Goal: Task Accomplishment & Management: Complete application form

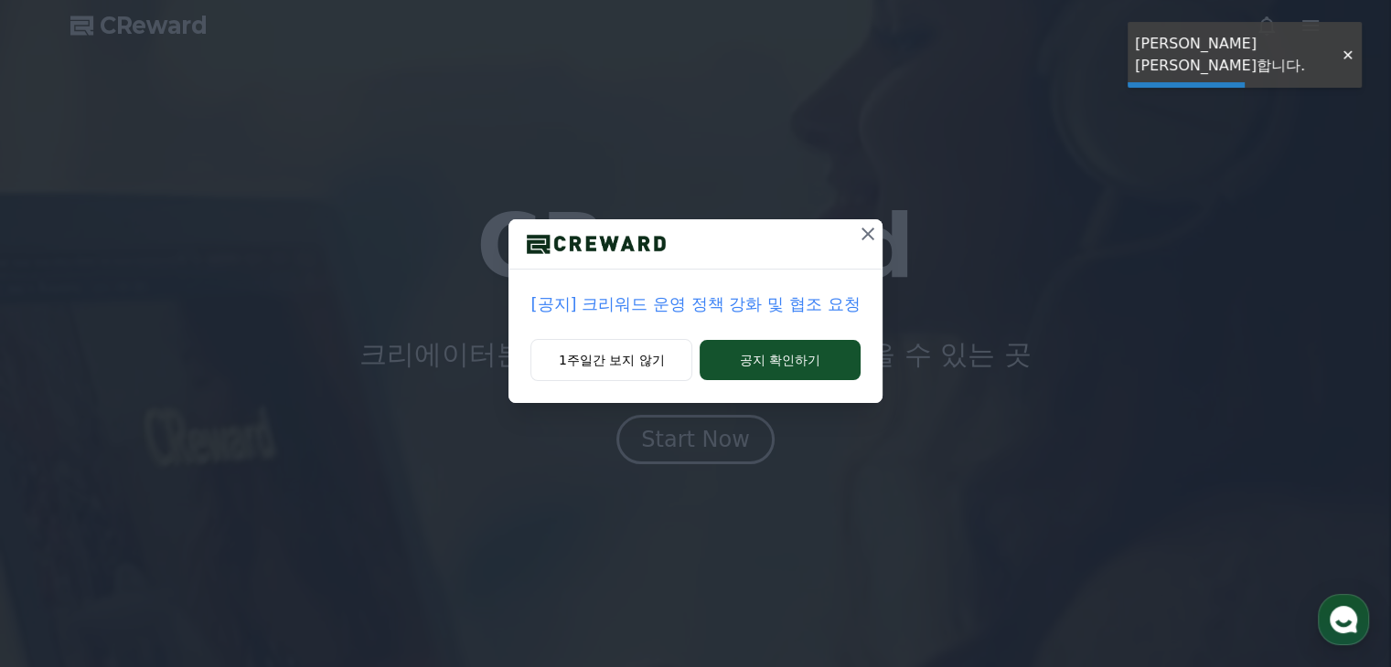
click at [855, 238] on button at bounding box center [867, 233] width 29 height 29
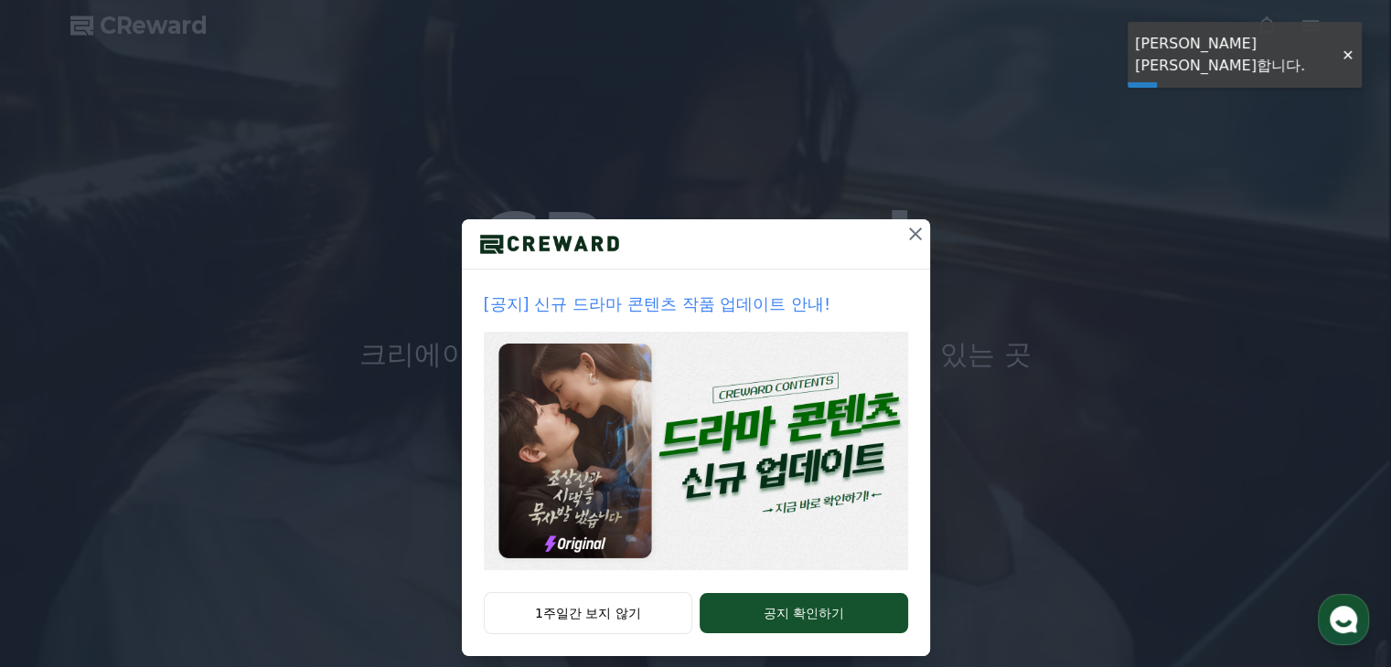
click at [1338, 48] on div at bounding box center [1346, 55] width 29 height 17
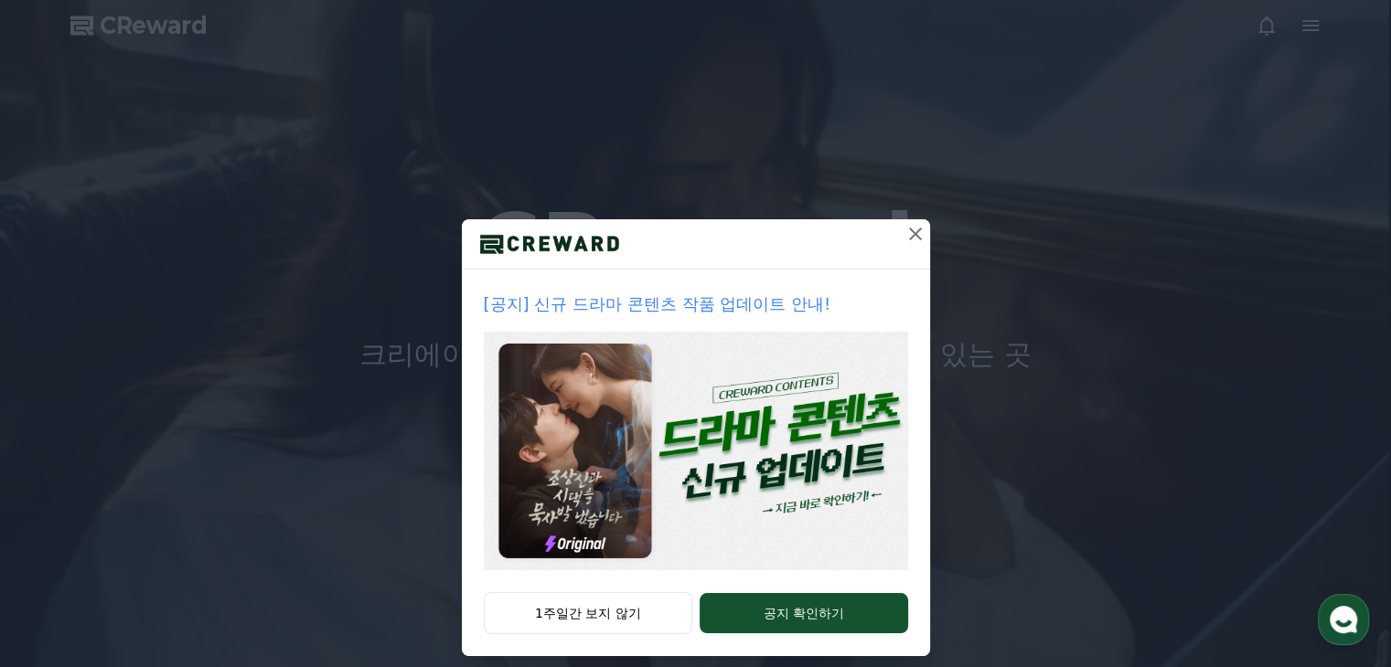
click at [1317, 30] on div "[공지] 신규 드라마 콘텐츠 작품 업데이트 안내! 1주일간 보지 않기 공지 확인하기" at bounding box center [695, 343] width 1391 height 686
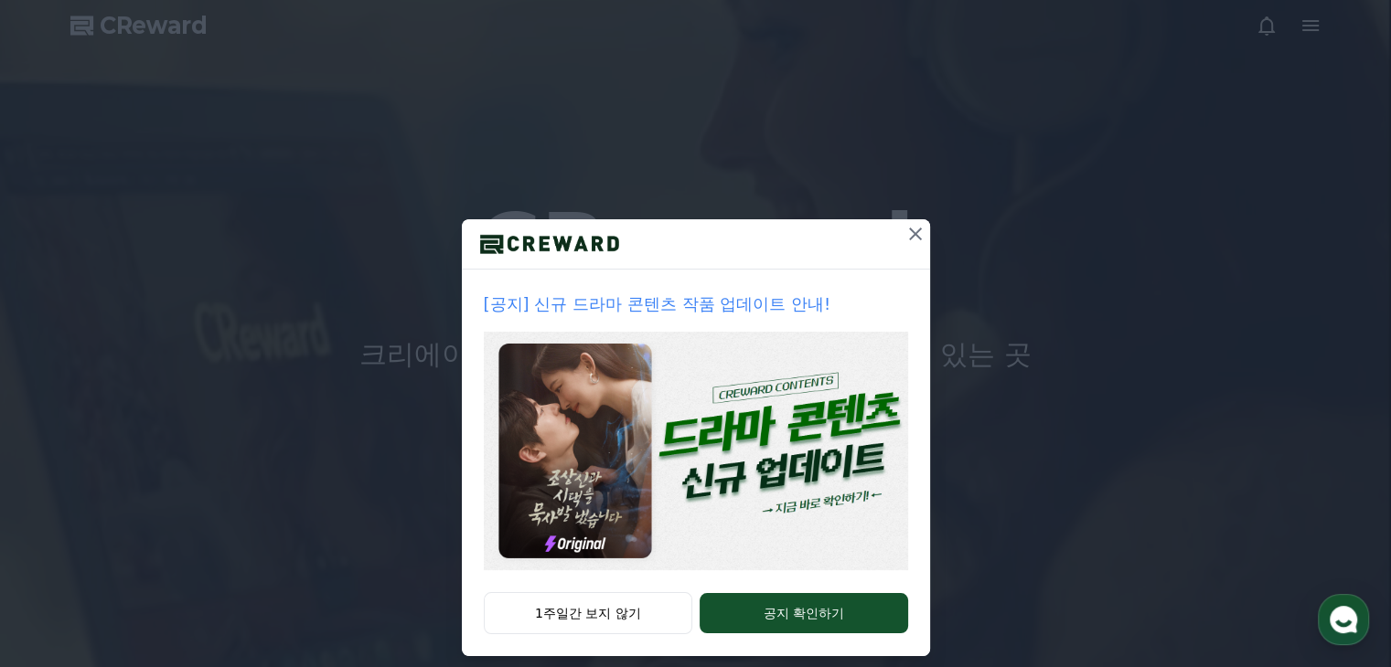
click at [904, 227] on icon at bounding box center [915, 234] width 22 height 22
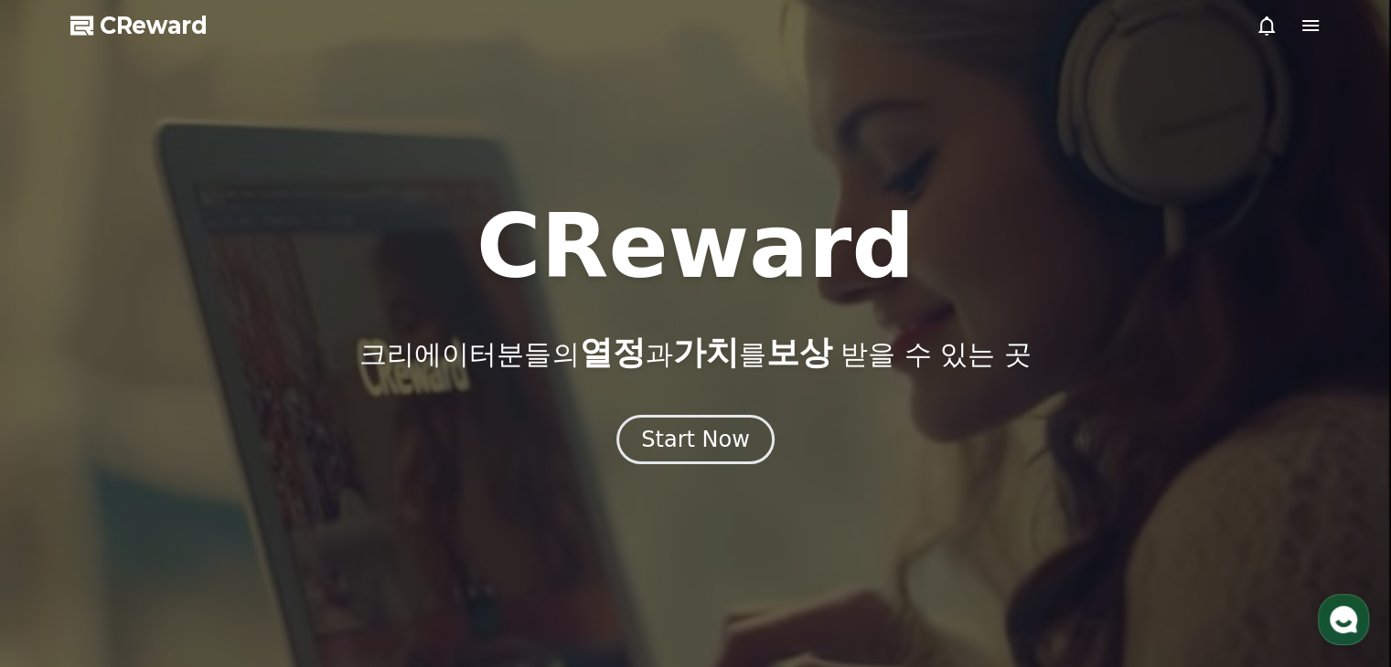
click at [1302, 20] on icon at bounding box center [1310, 25] width 16 height 11
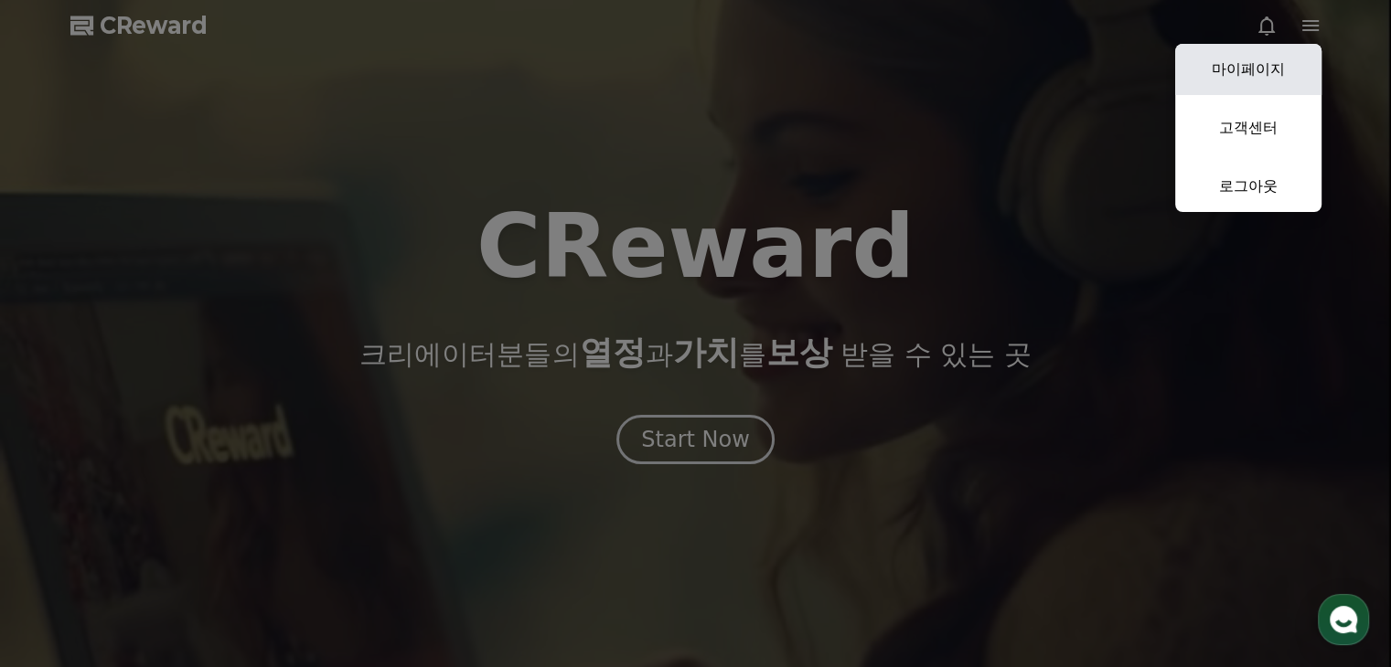
click at [1244, 63] on link "마이페이지" at bounding box center [1248, 69] width 146 height 51
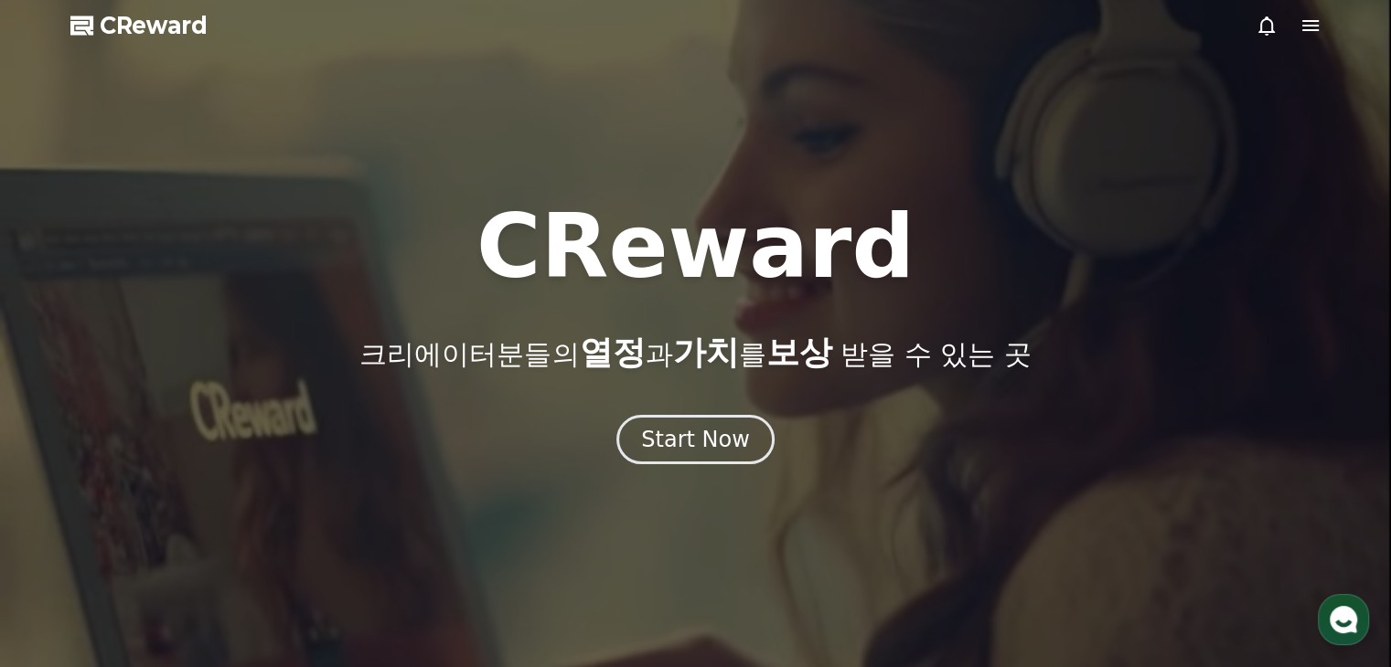
select select "**********"
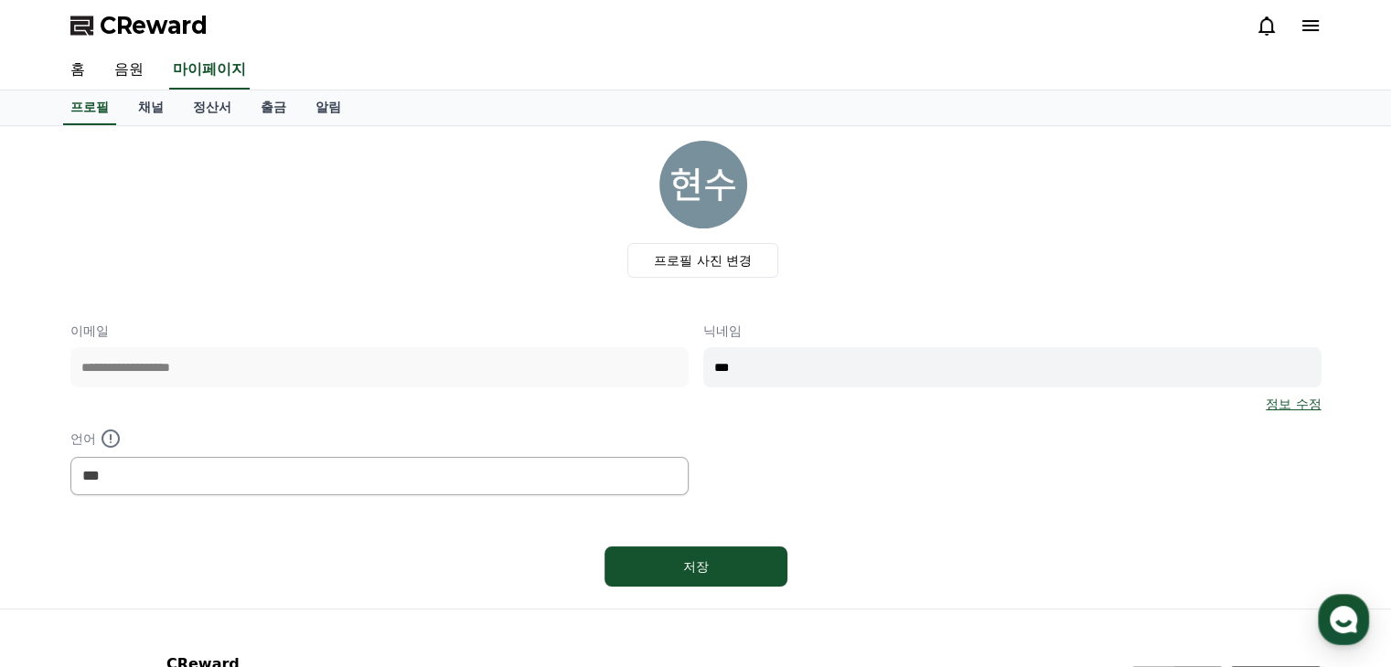
drag, startPoint x: 616, startPoint y: 385, endPoint x: 452, endPoint y: 386, distance: 164.6
click at [471, 386] on div "**********" at bounding box center [695, 409] width 1251 height 174
type input "**"
click at [731, 566] on div "저장" at bounding box center [696, 567] width 110 height 18
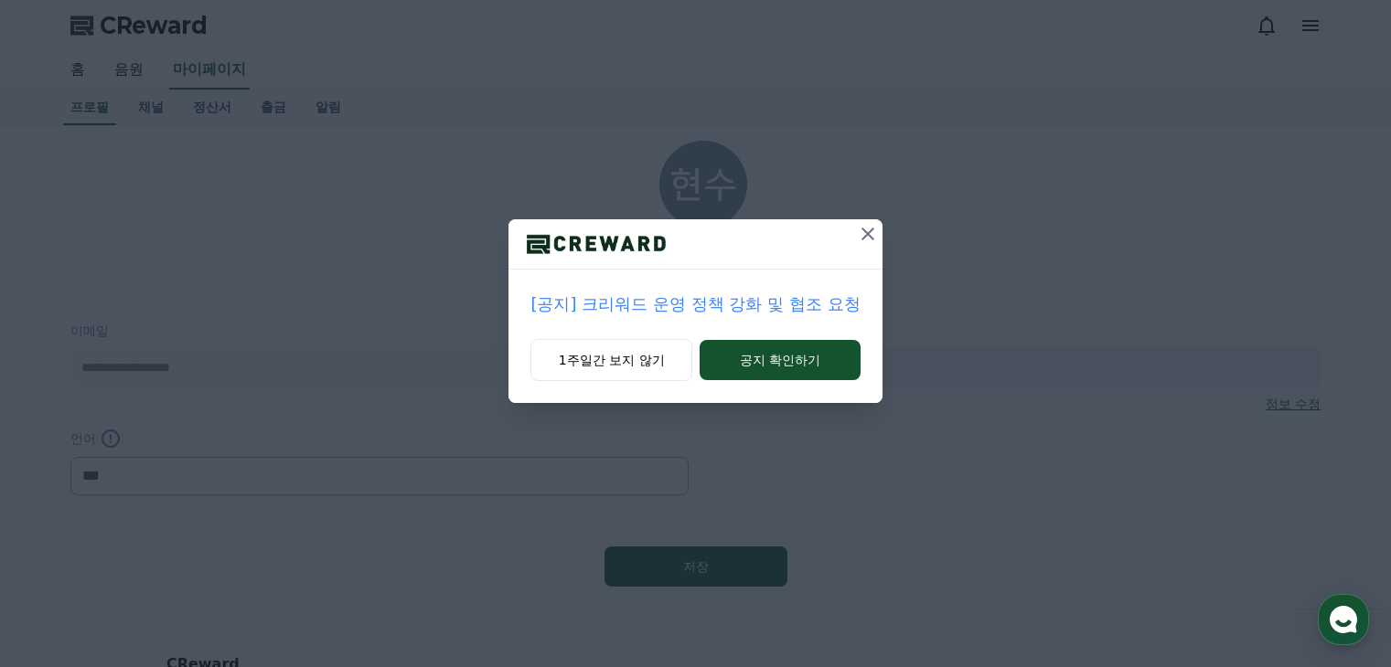
select select "**********"
click at [857, 226] on icon at bounding box center [868, 234] width 22 height 22
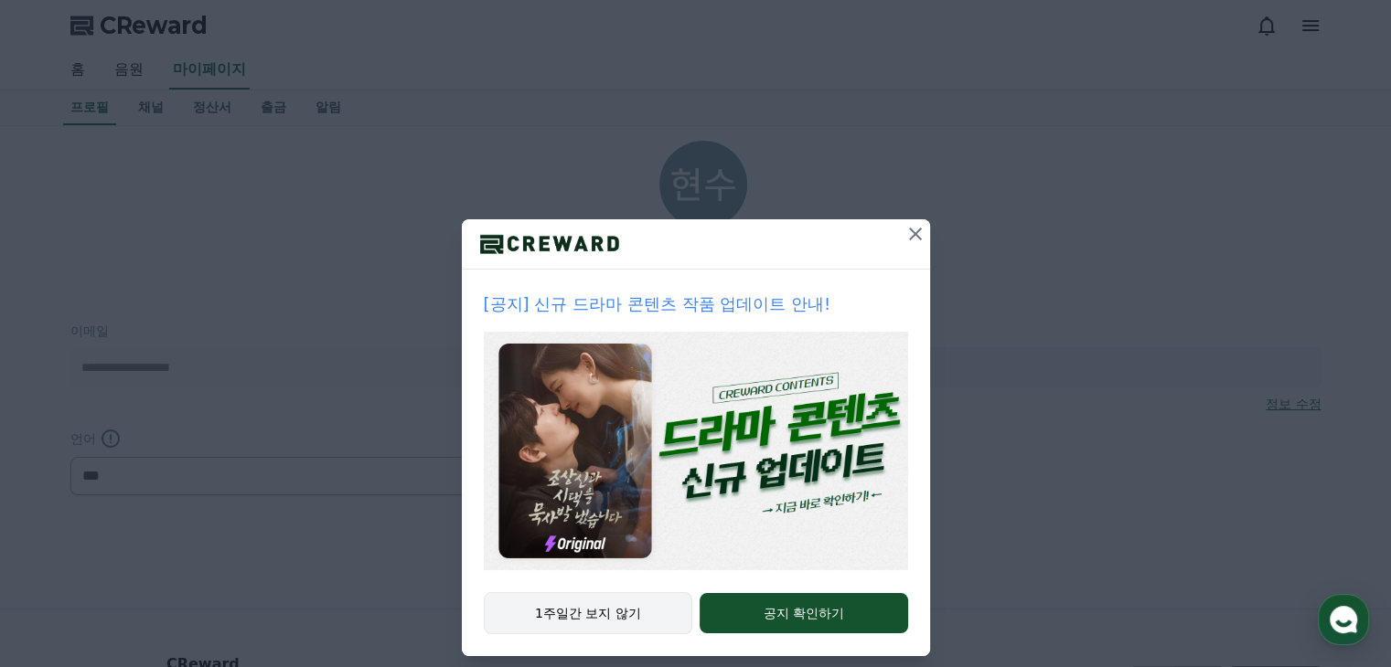
click at [617, 600] on button "1주일간 보지 않기" at bounding box center [588, 613] width 209 height 42
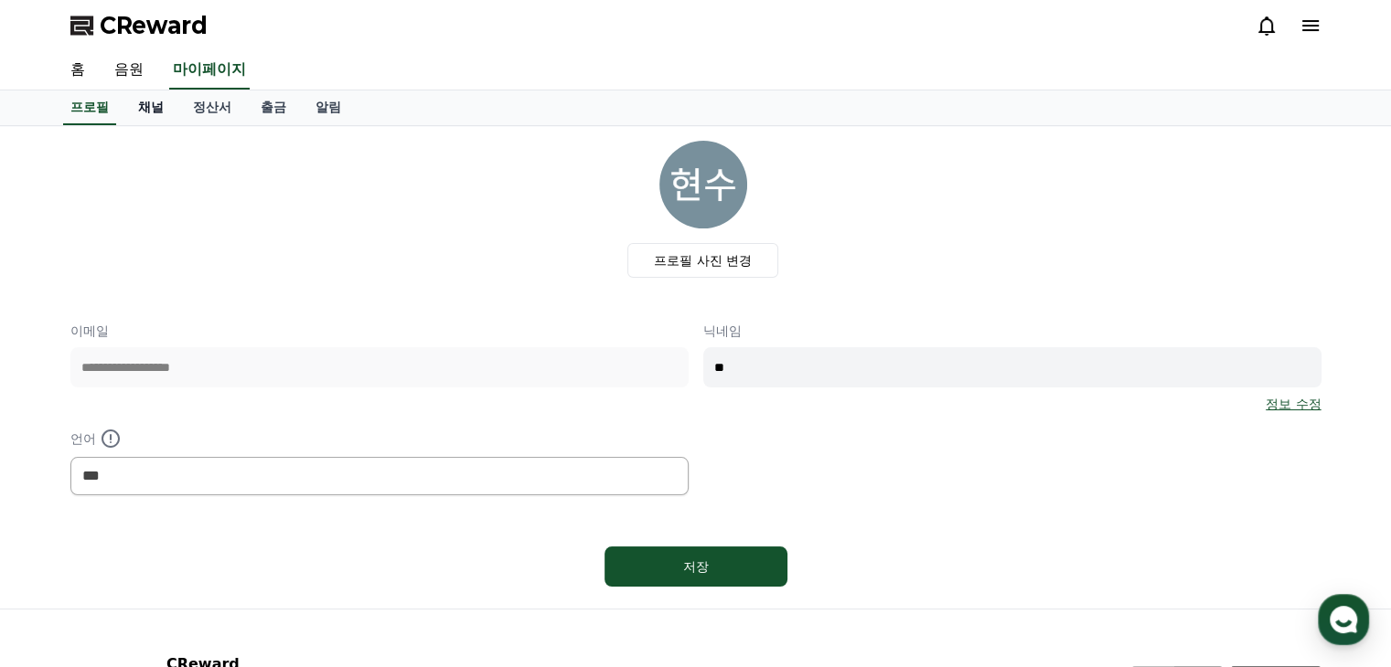
click at [135, 110] on link "채널" at bounding box center [150, 108] width 55 height 35
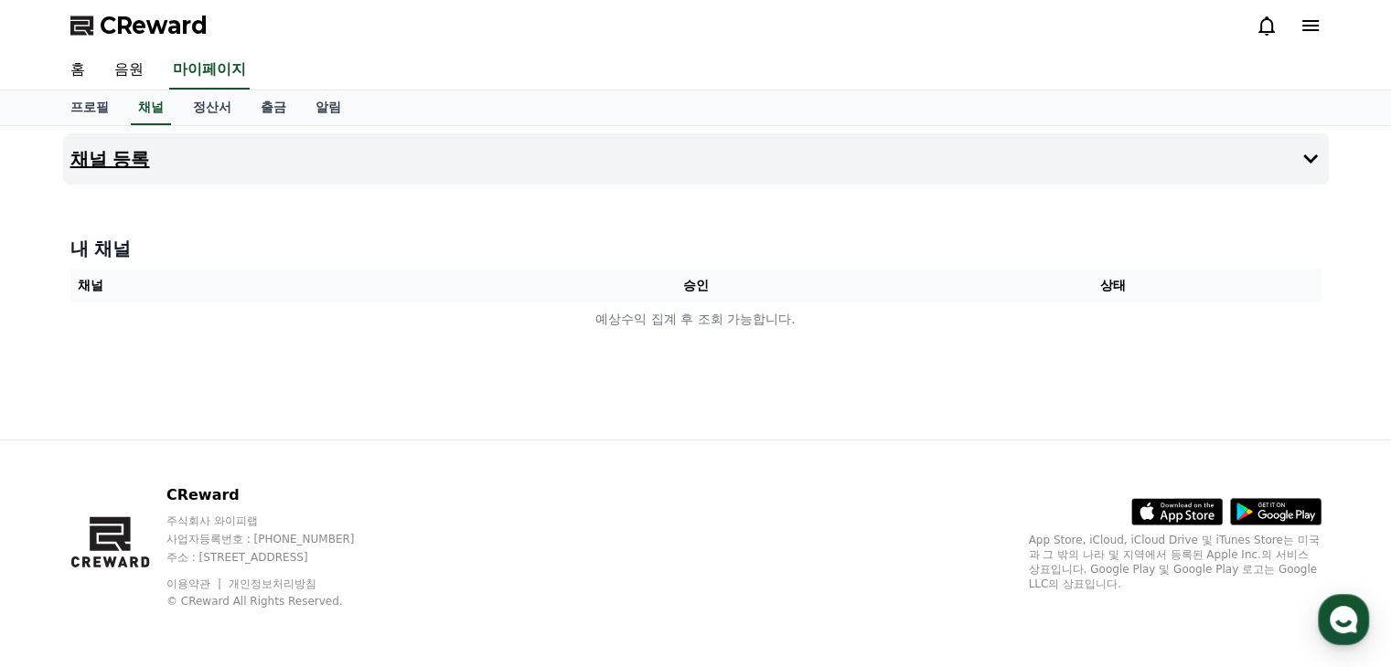
click at [116, 167] on h4 "채널 등록" at bounding box center [110, 159] width 80 height 20
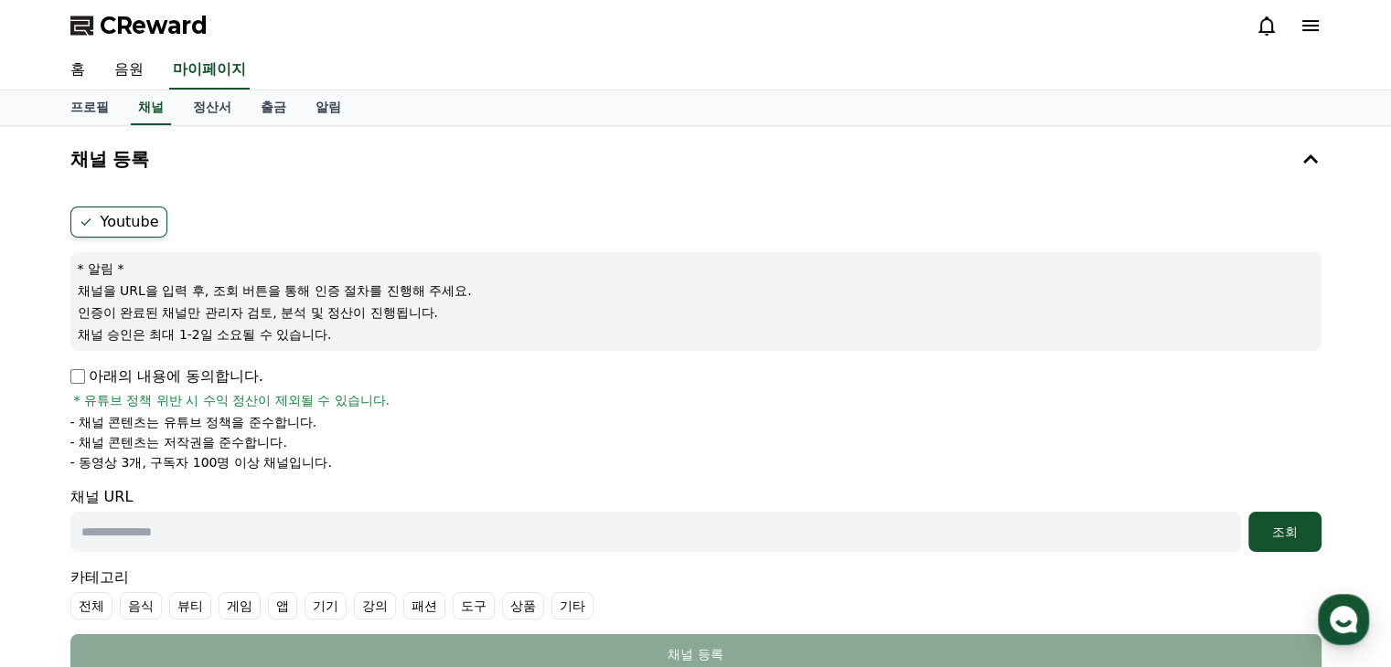
click at [98, 217] on label "Youtube" at bounding box center [118, 222] width 97 height 31
click at [199, 530] on input "text" at bounding box center [655, 532] width 1170 height 40
paste input "**********"
type input "**********"
click at [461, 454] on li "- 동영상 3개, 구독자 100명 이상 채널입니다." at bounding box center [695, 463] width 1251 height 18
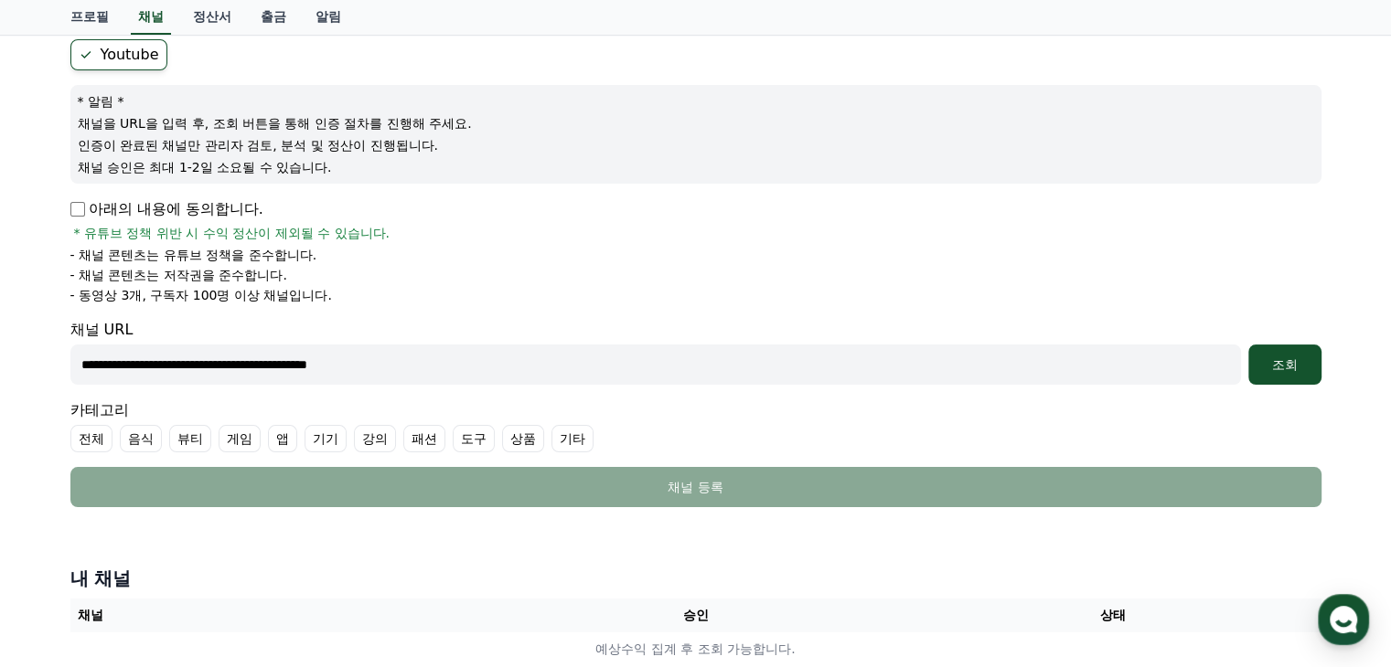
scroll to position [183, 0]
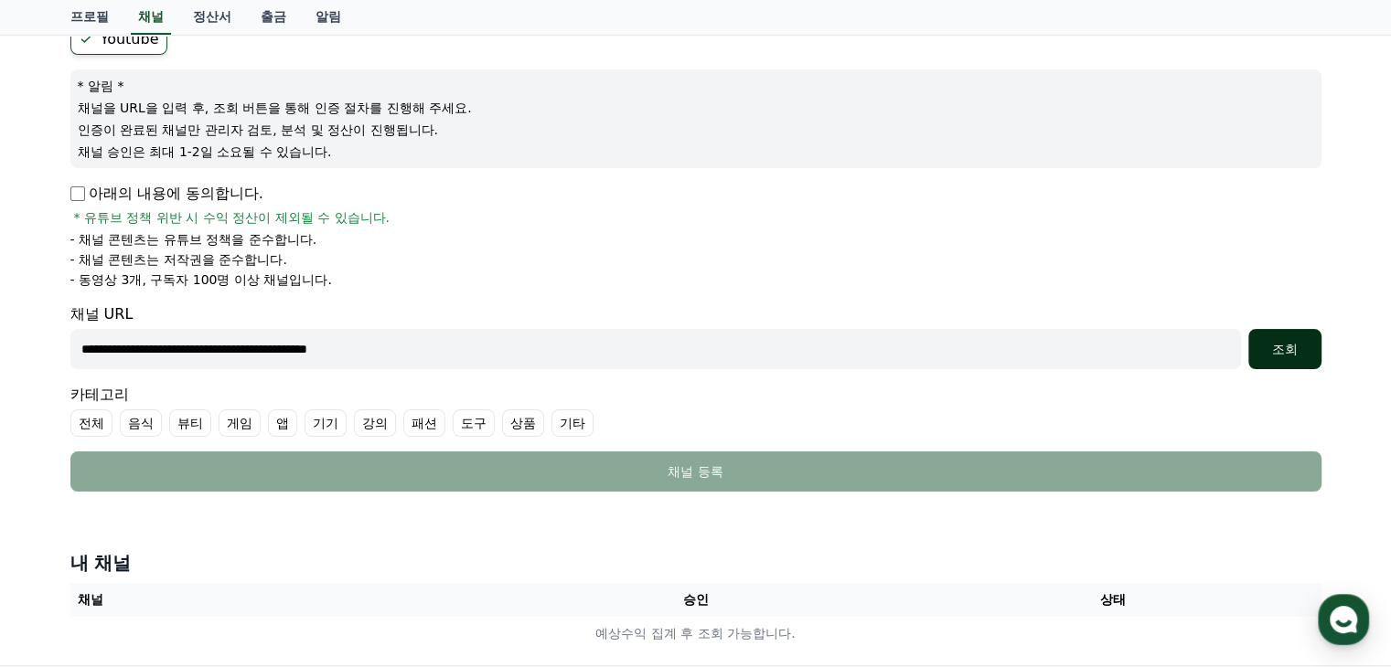
click at [1295, 347] on div "조회" at bounding box center [1284, 349] width 59 height 18
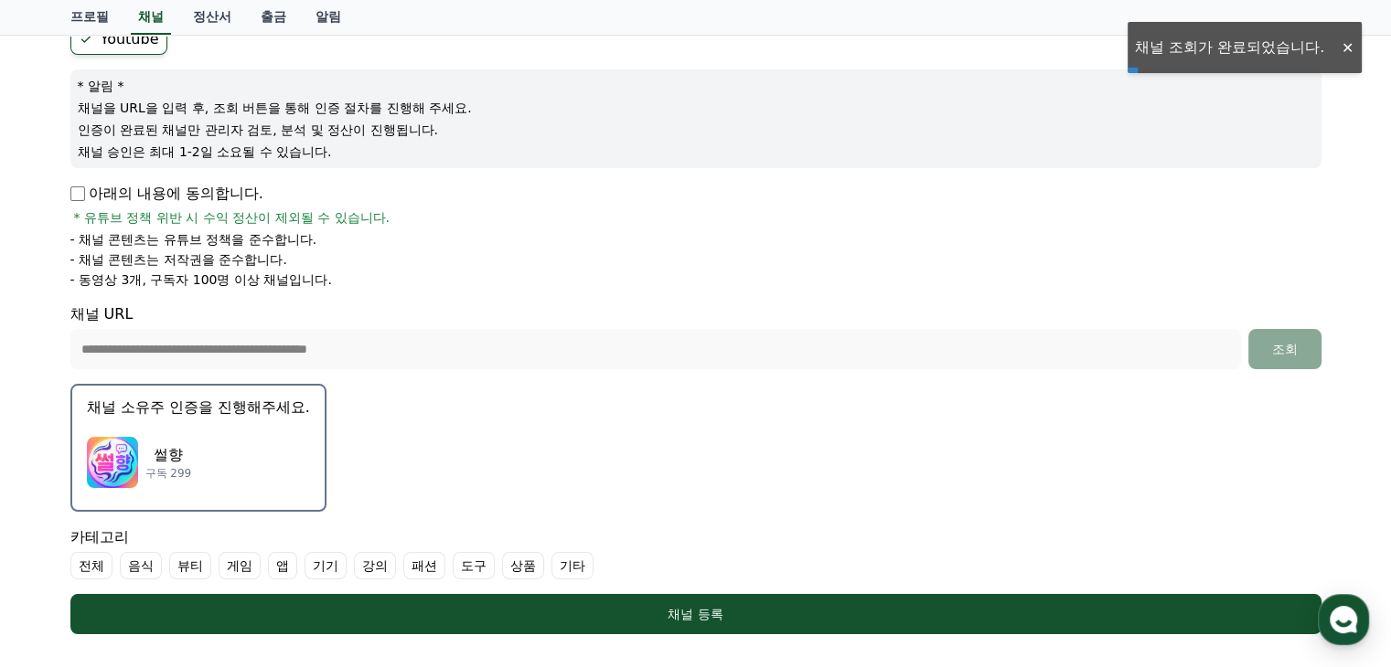
click at [185, 449] on p "썰향" at bounding box center [168, 455] width 47 height 22
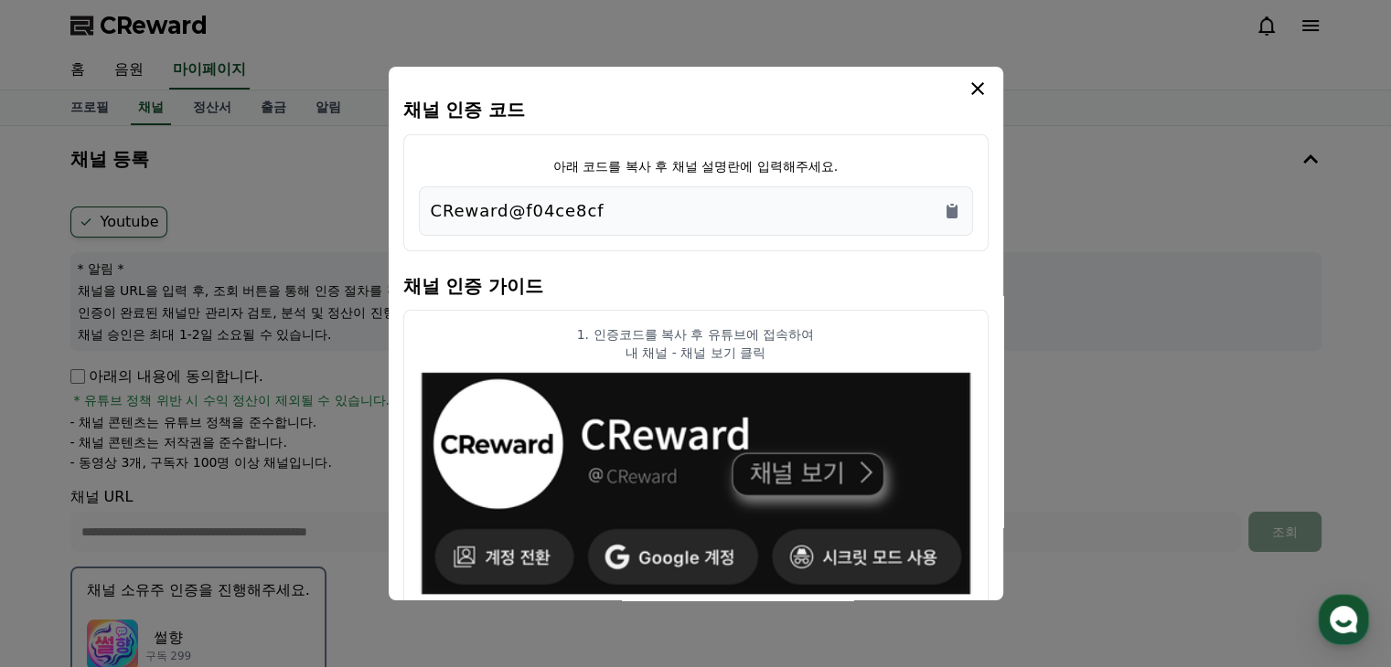
scroll to position [0, 0]
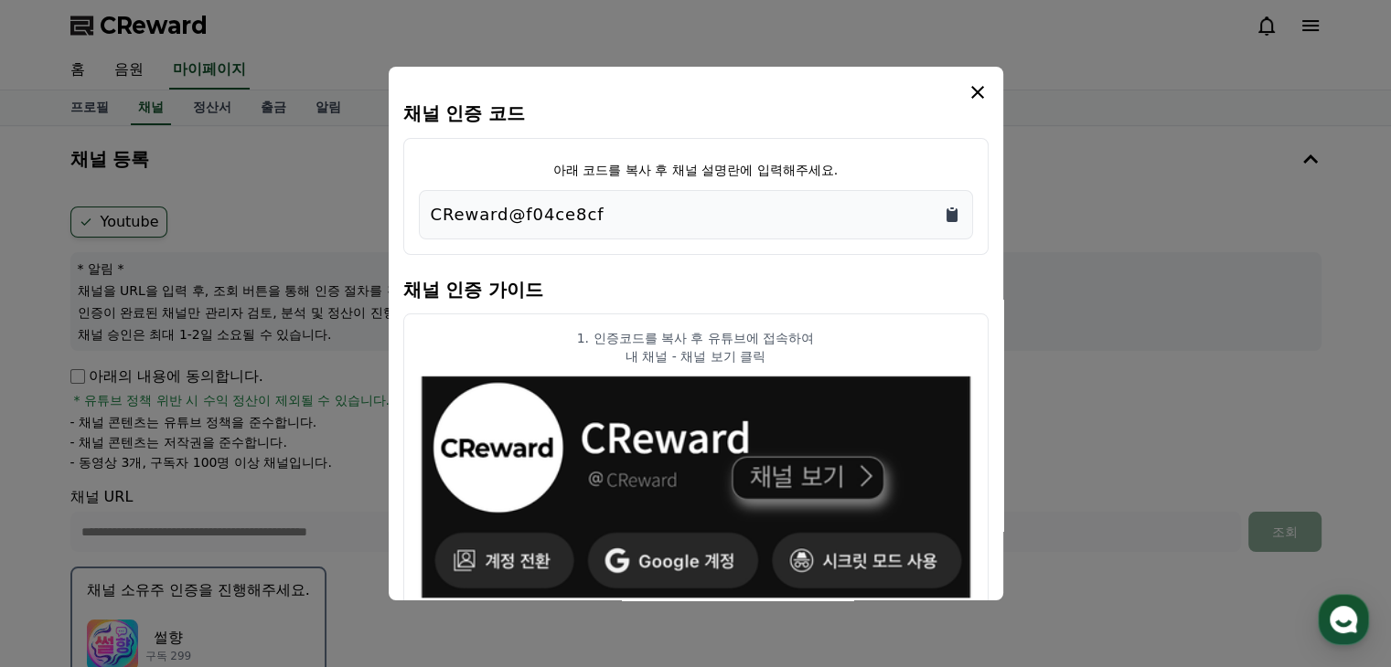
click at [947, 213] on icon "Copy to clipboard" at bounding box center [951, 215] width 11 height 14
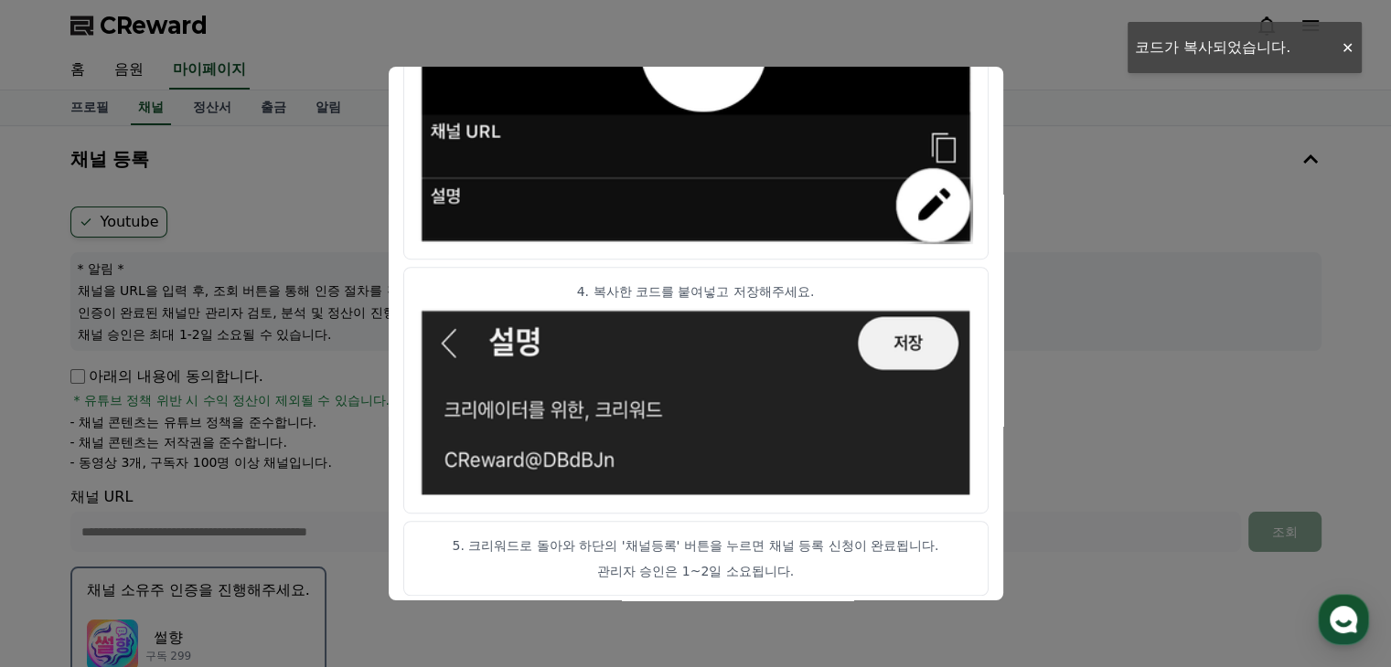
scroll to position [1042, 0]
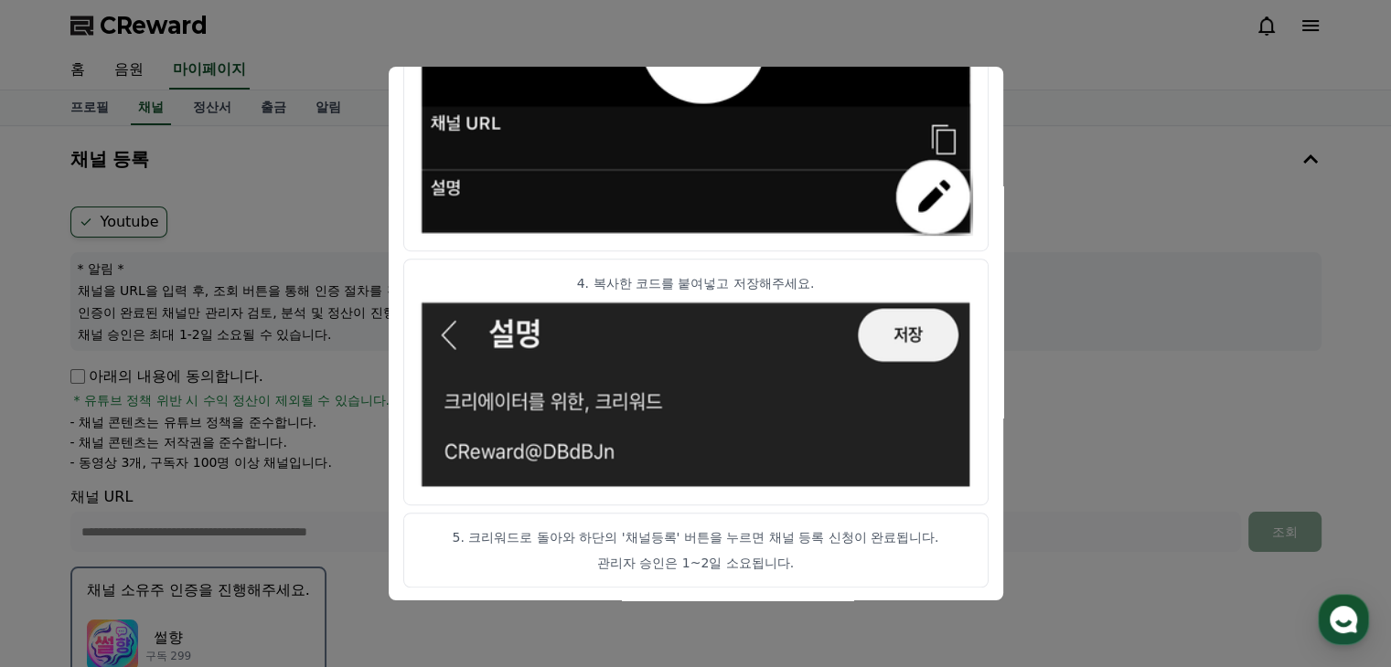
click at [1104, 341] on button "close modal" at bounding box center [695, 333] width 1391 height 667
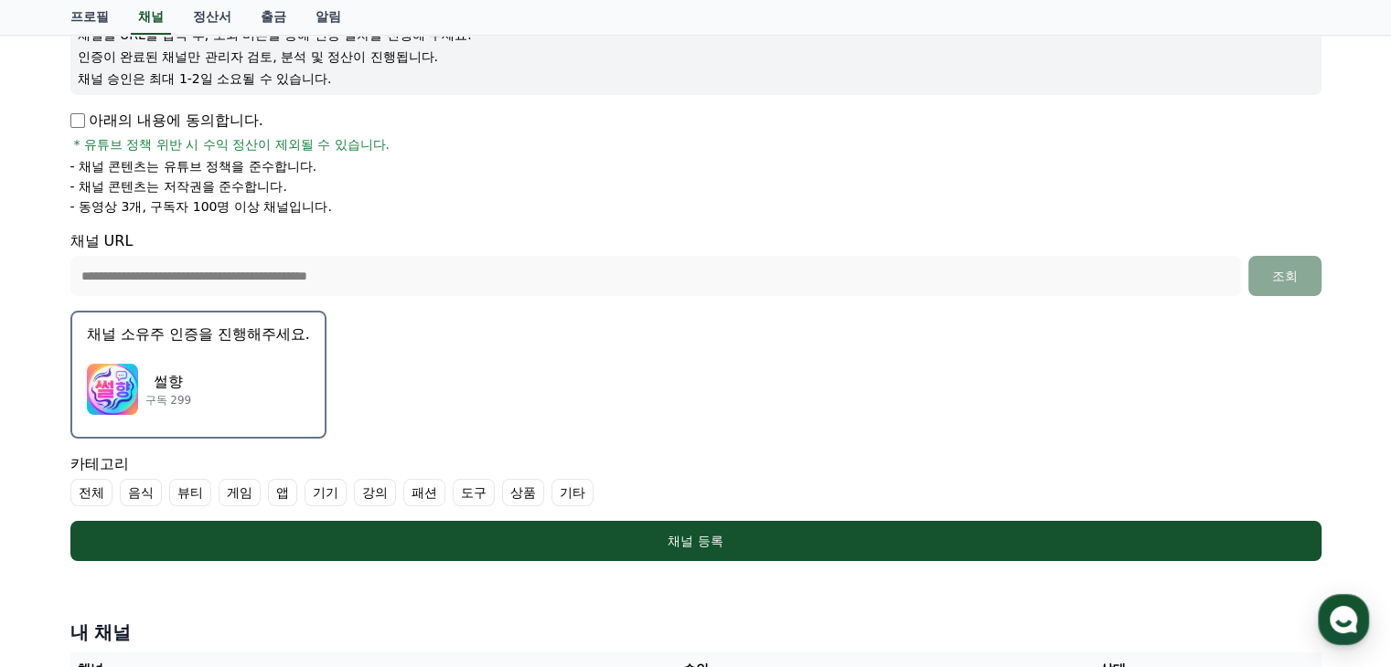
scroll to position [457, 0]
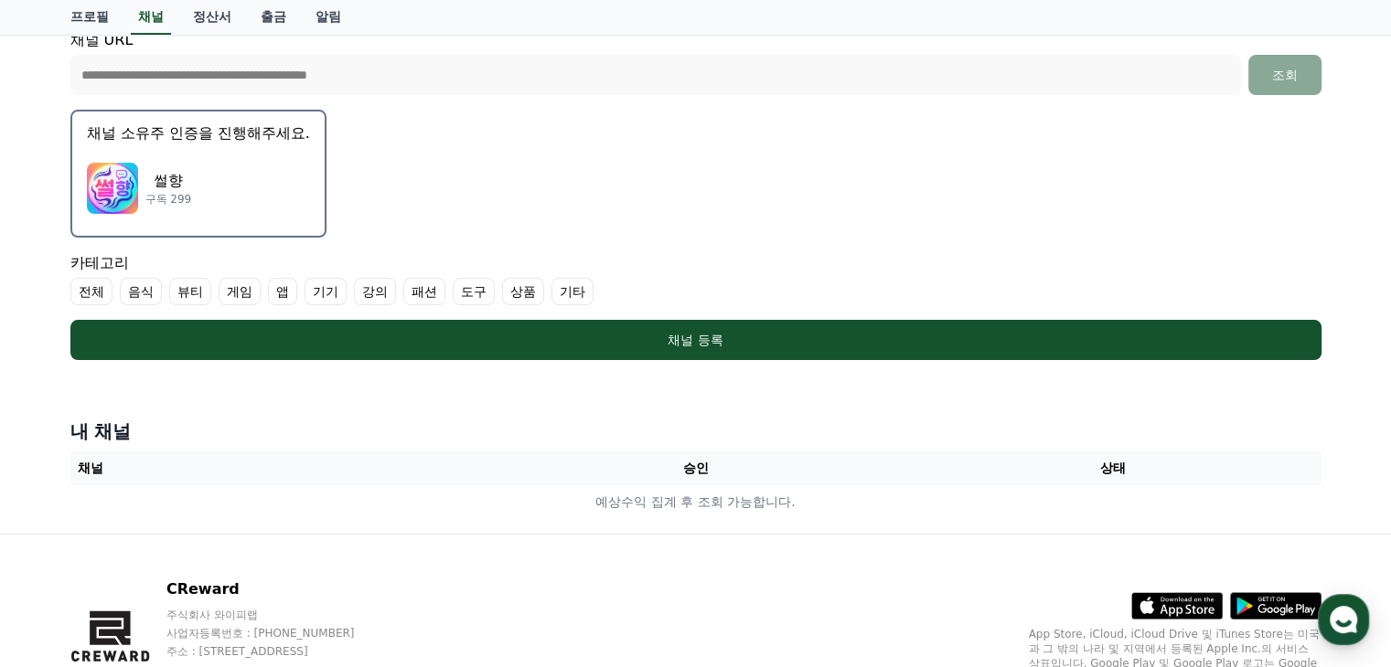
click at [574, 284] on label "기타" at bounding box center [572, 291] width 42 height 27
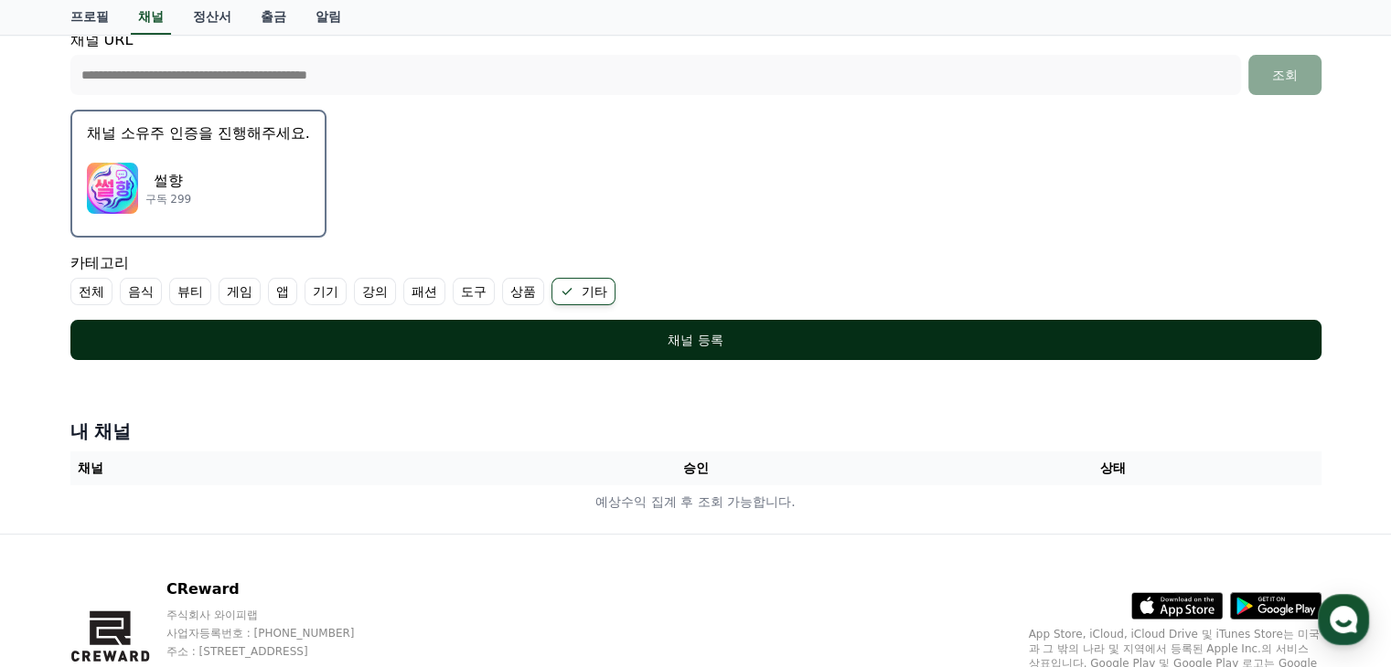
click at [484, 337] on div "채널 등록" at bounding box center [696, 340] width 1178 height 18
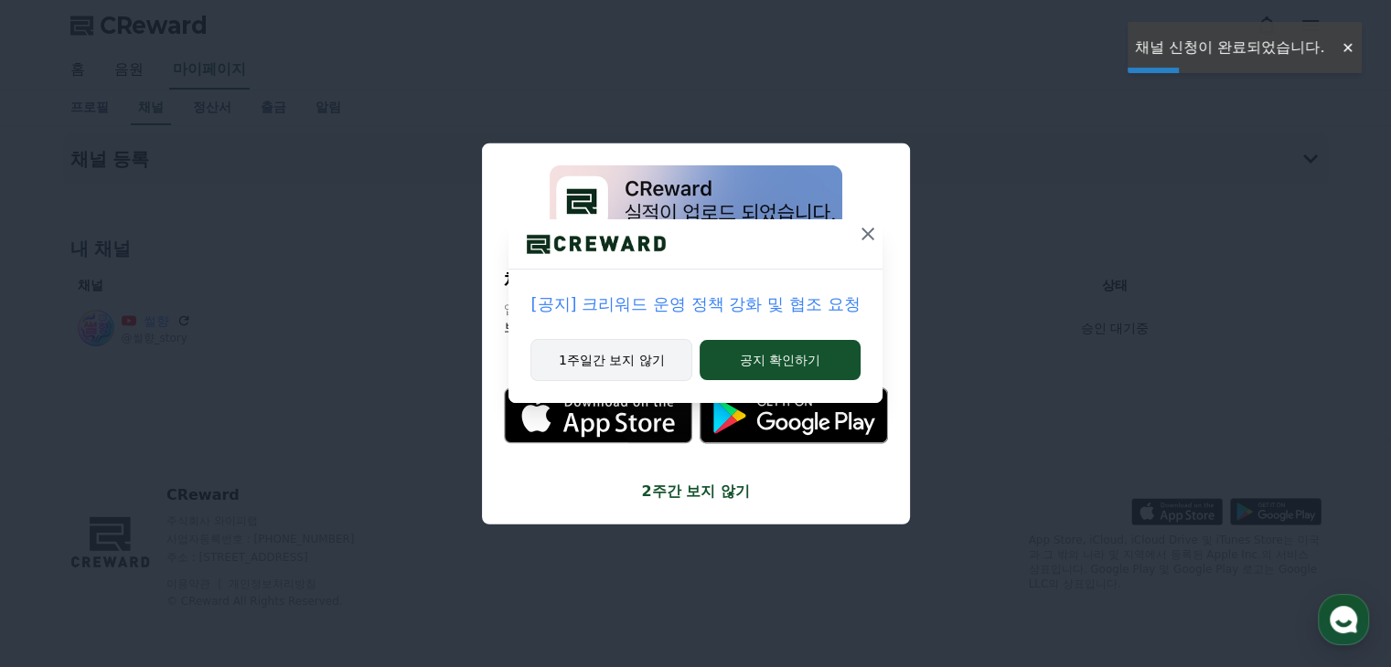
click at [614, 364] on button "1주일간 보지 않기" at bounding box center [611, 360] width 162 height 42
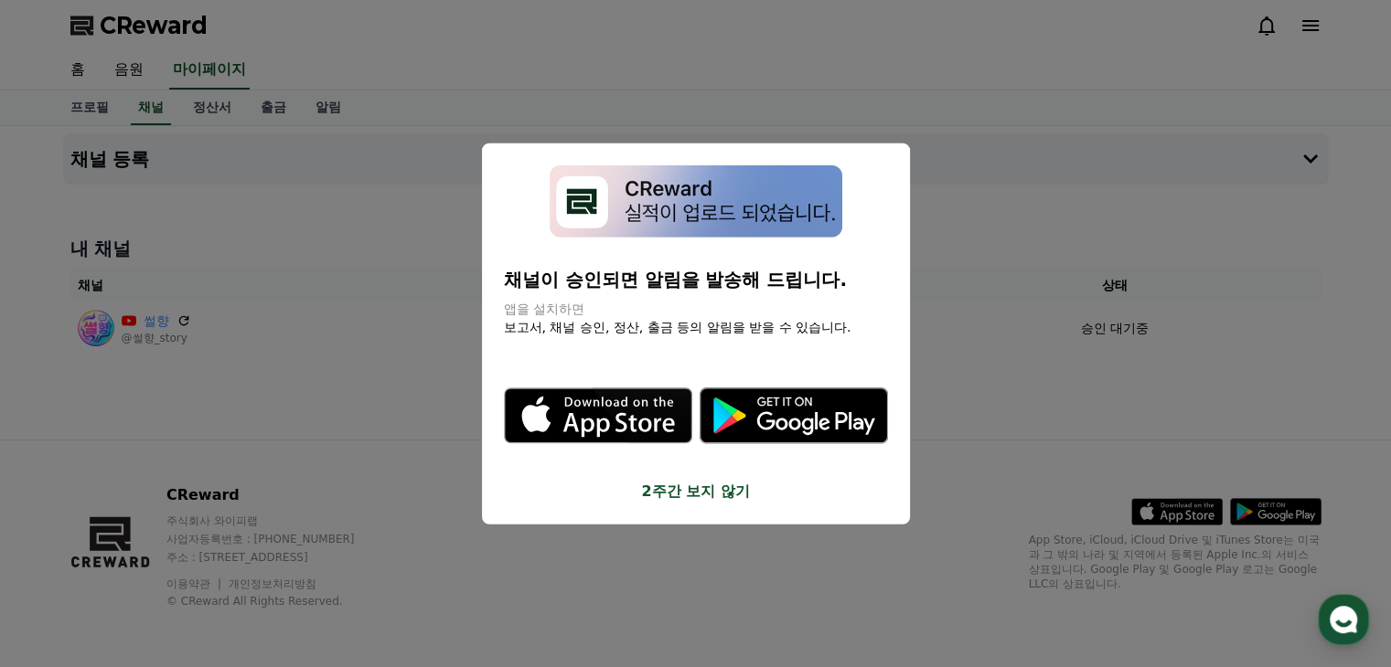
click at [719, 484] on button "2주간 보지 않기" at bounding box center [696, 491] width 384 height 22
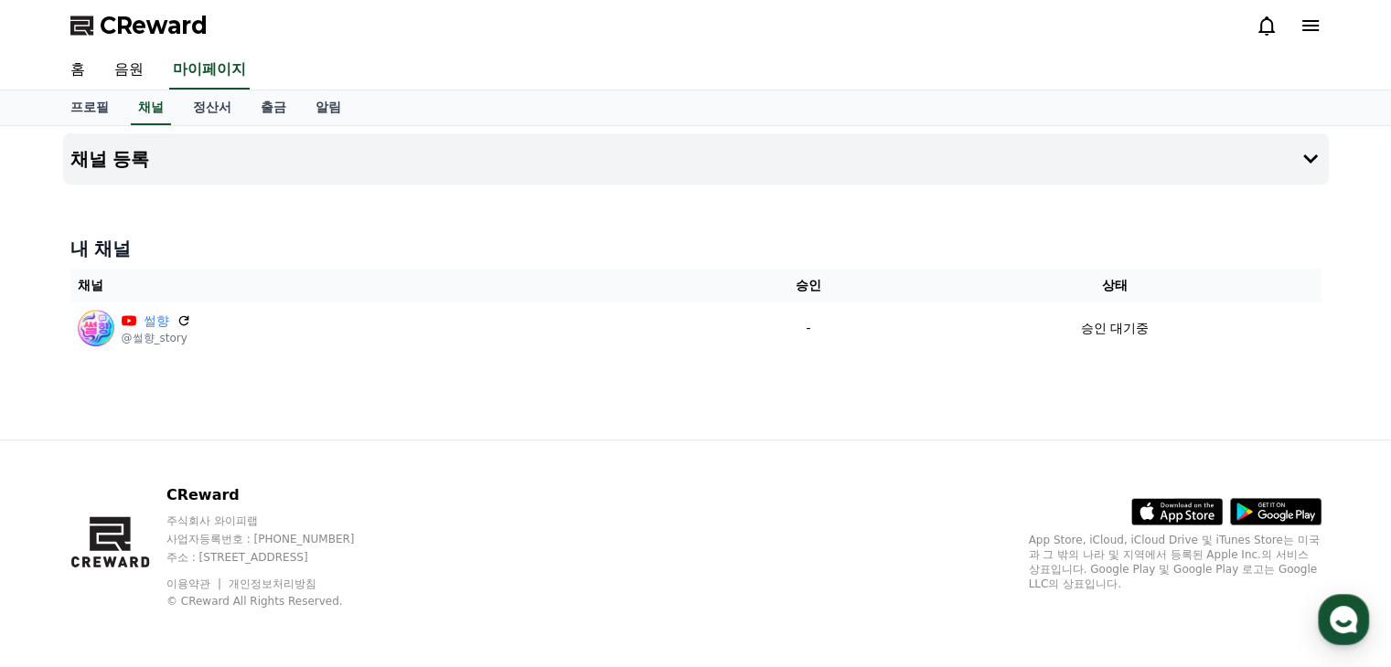
click at [1301, 20] on icon at bounding box center [1310, 26] width 22 height 22
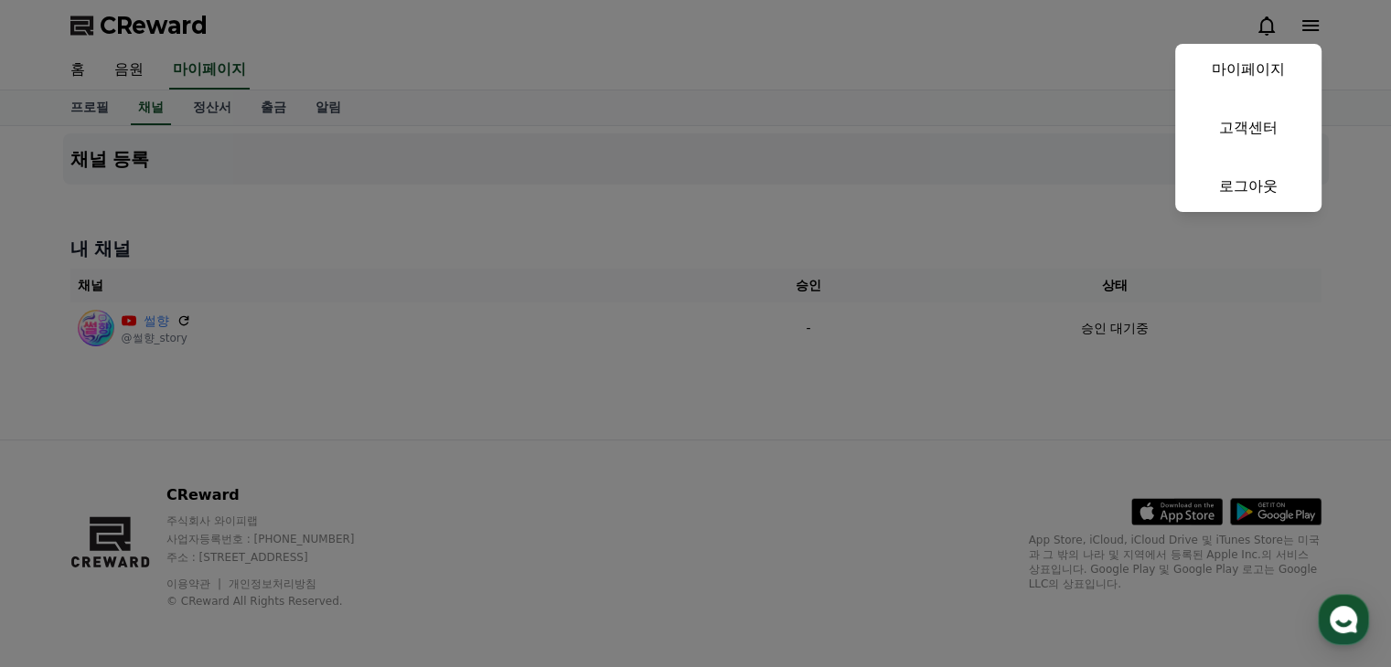
click at [834, 50] on button "close" at bounding box center [695, 333] width 1391 height 667
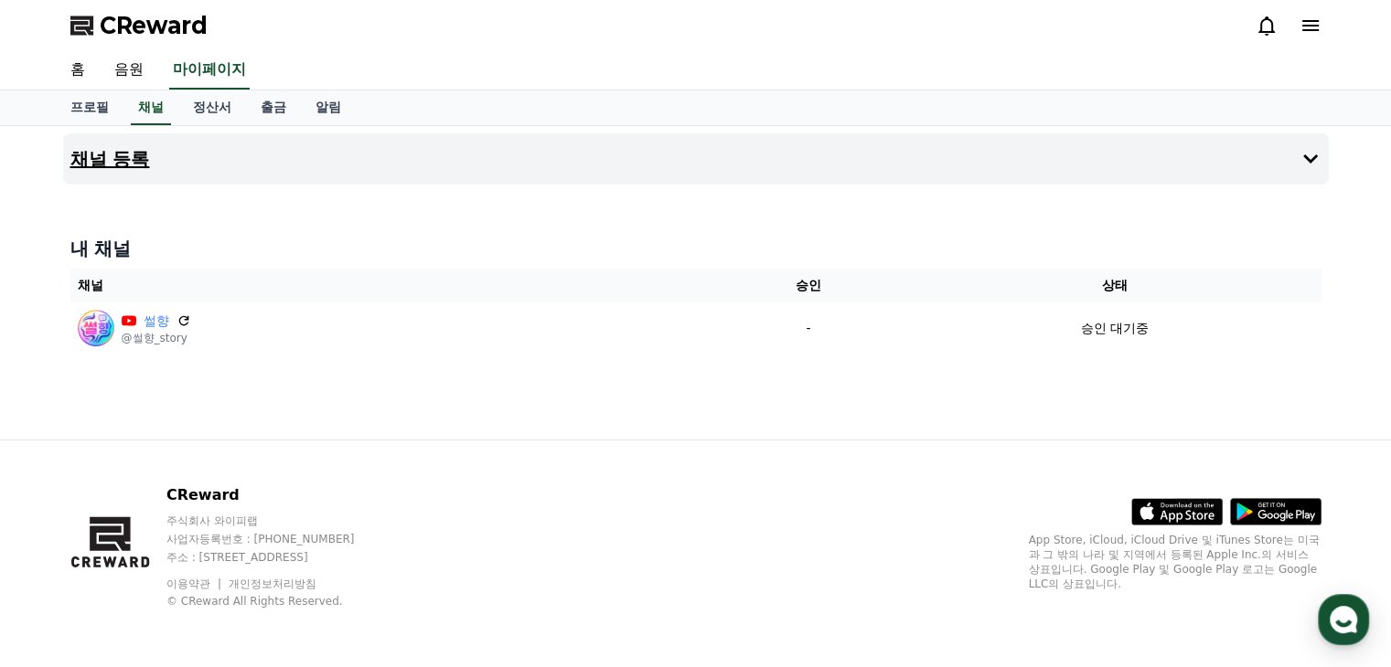
click at [334, 158] on button "채널 등록" at bounding box center [695, 158] width 1265 height 51
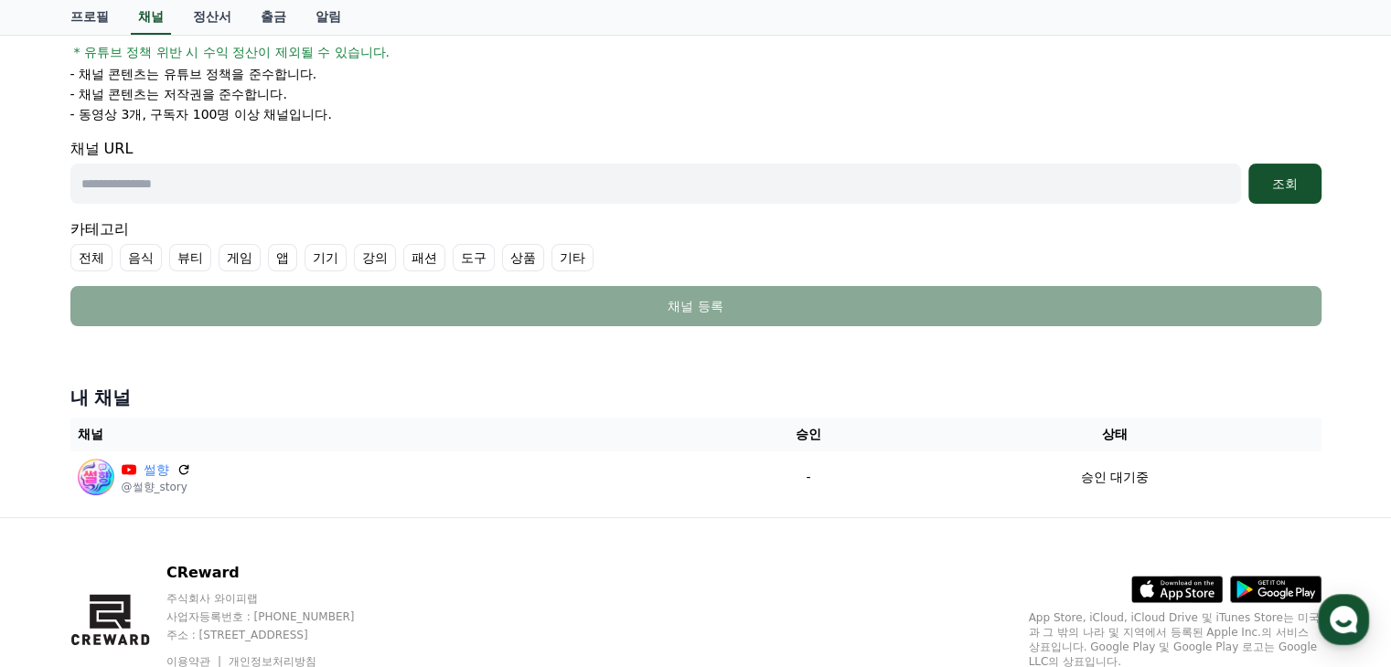
scroll to position [241, 0]
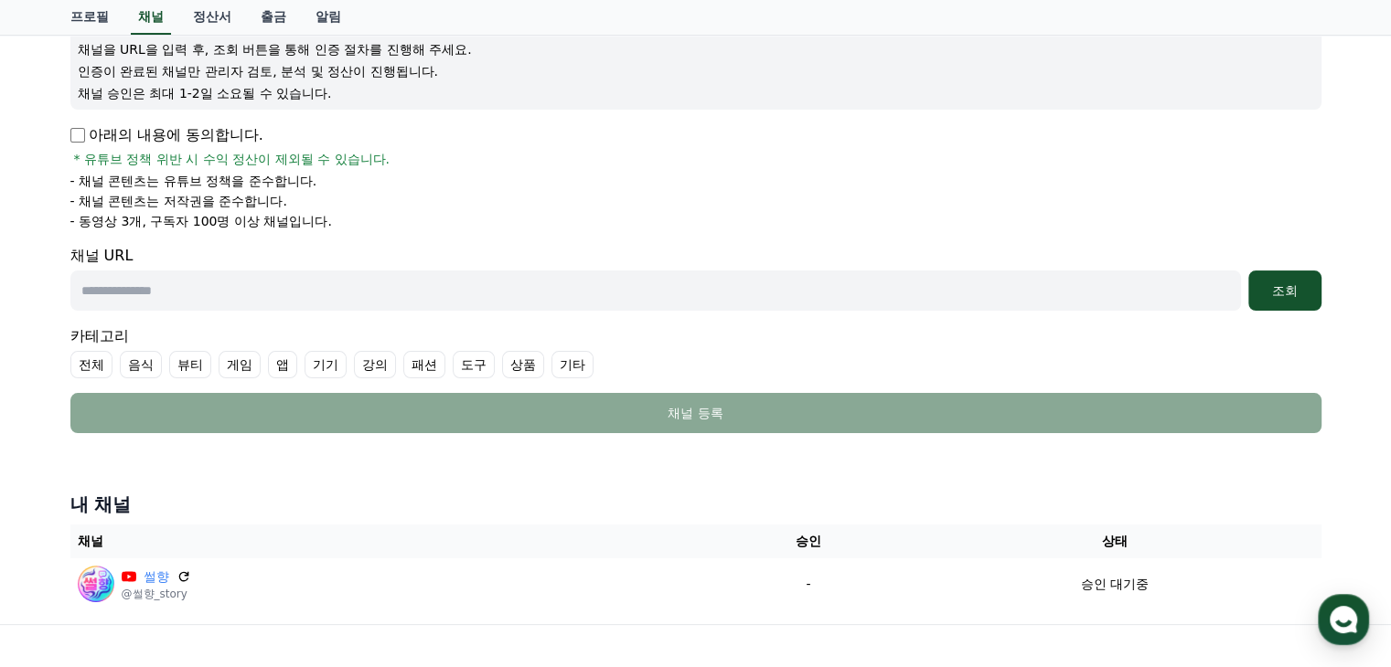
click at [266, 279] on input "text" at bounding box center [655, 291] width 1170 height 40
paste input "**********"
type input "**********"
click at [1264, 286] on div "조회" at bounding box center [1284, 291] width 59 height 18
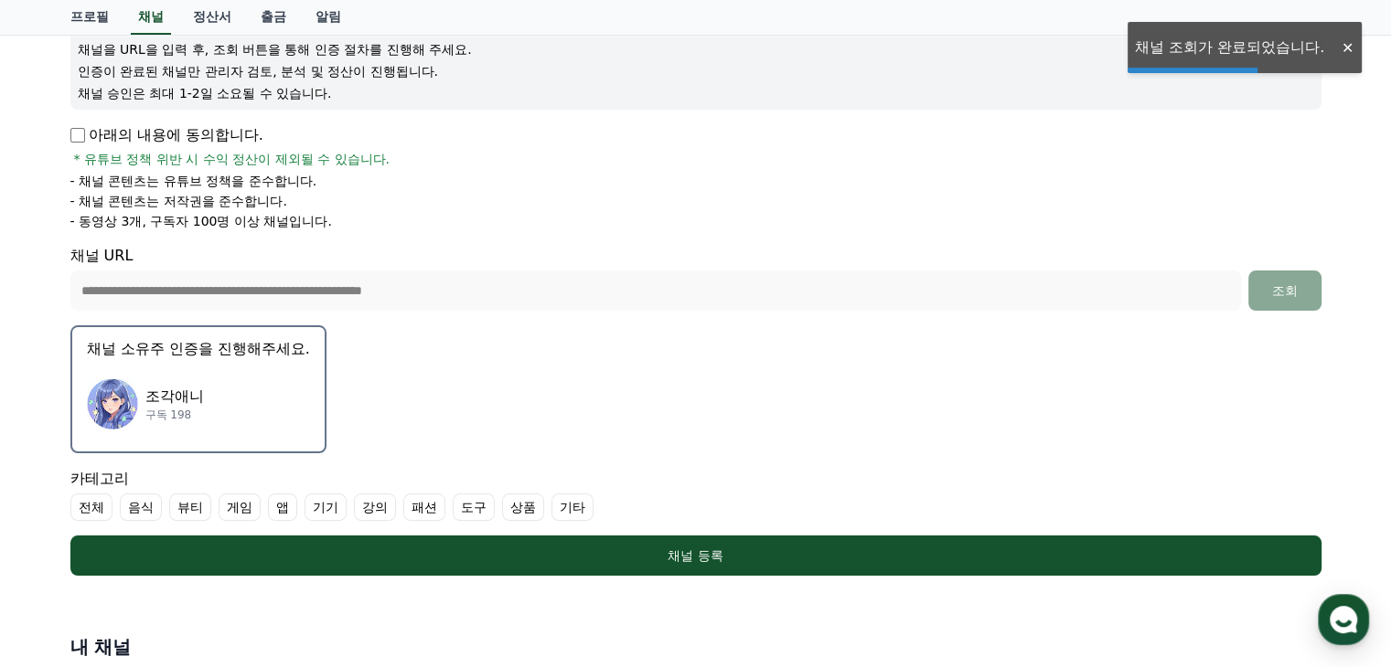
click at [184, 421] on div "조각애니 구독 198" at bounding box center [198, 404] width 223 height 73
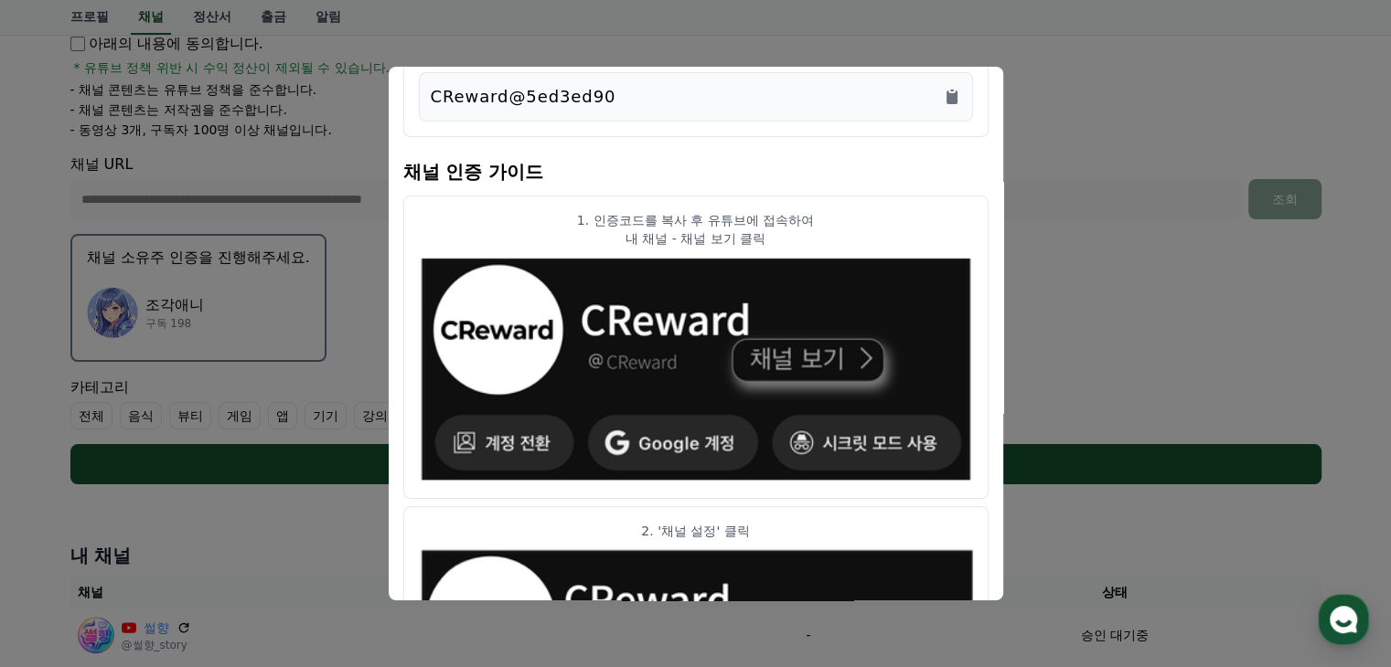
scroll to position [0, 0]
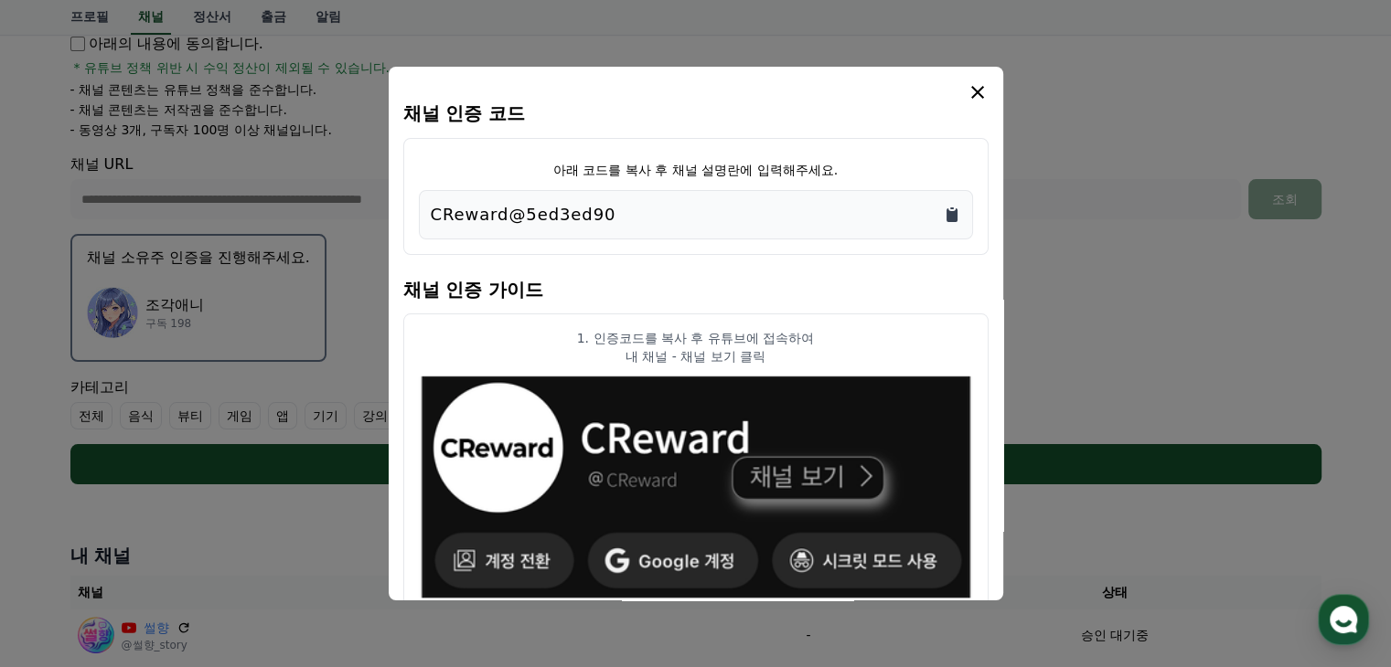
click at [955, 219] on icon "Copy to clipboard" at bounding box center [951, 215] width 11 height 14
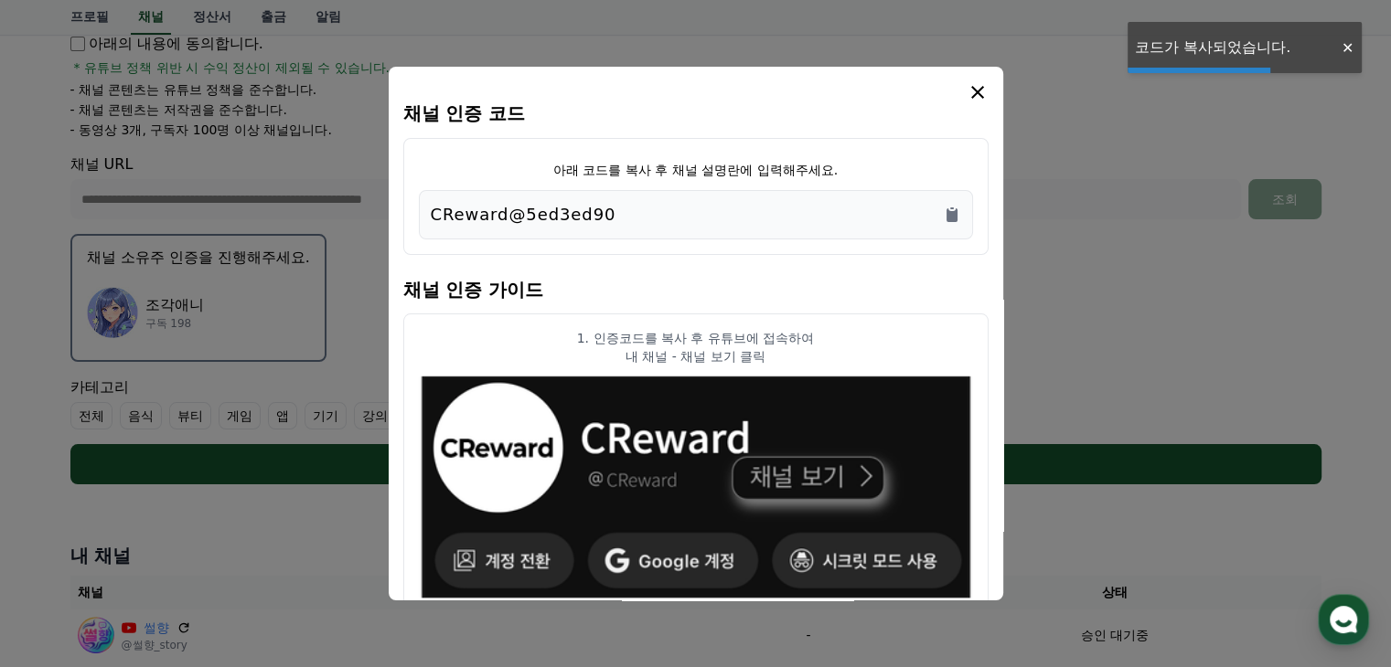
click at [968, 83] on icon "modal" at bounding box center [977, 92] width 22 height 22
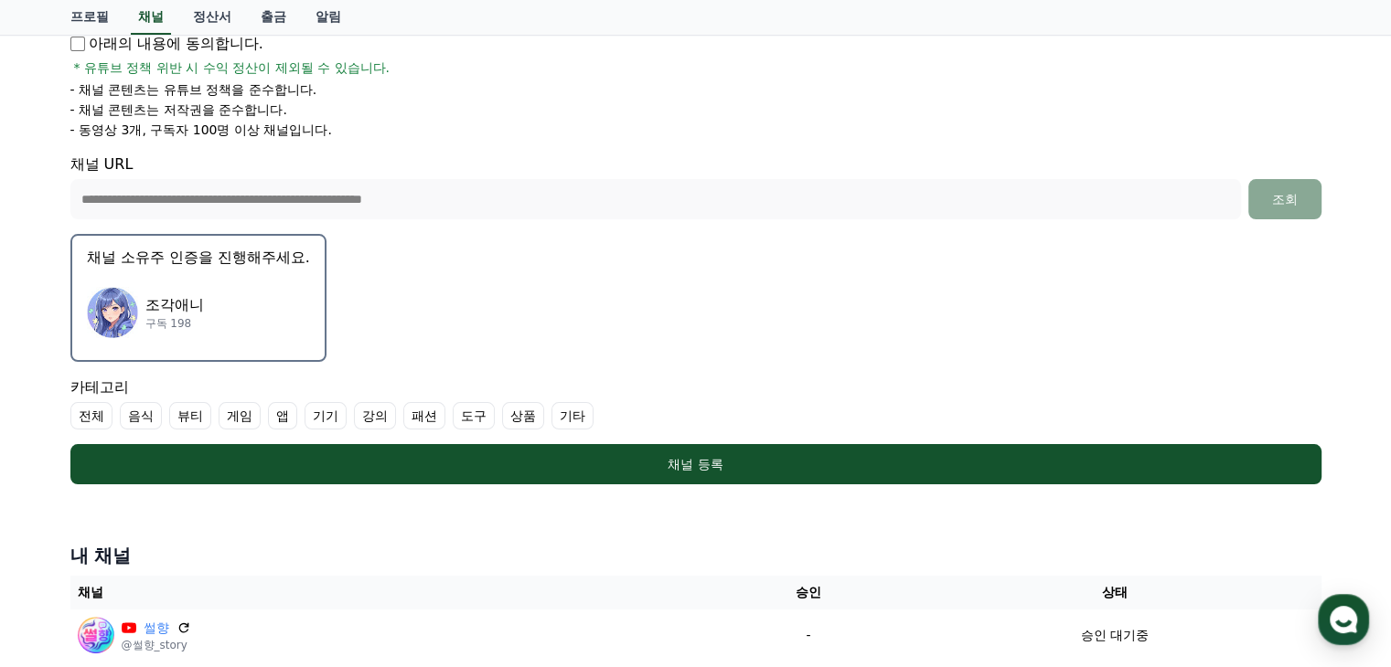
click at [563, 417] on label "기타" at bounding box center [572, 415] width 42 height 27
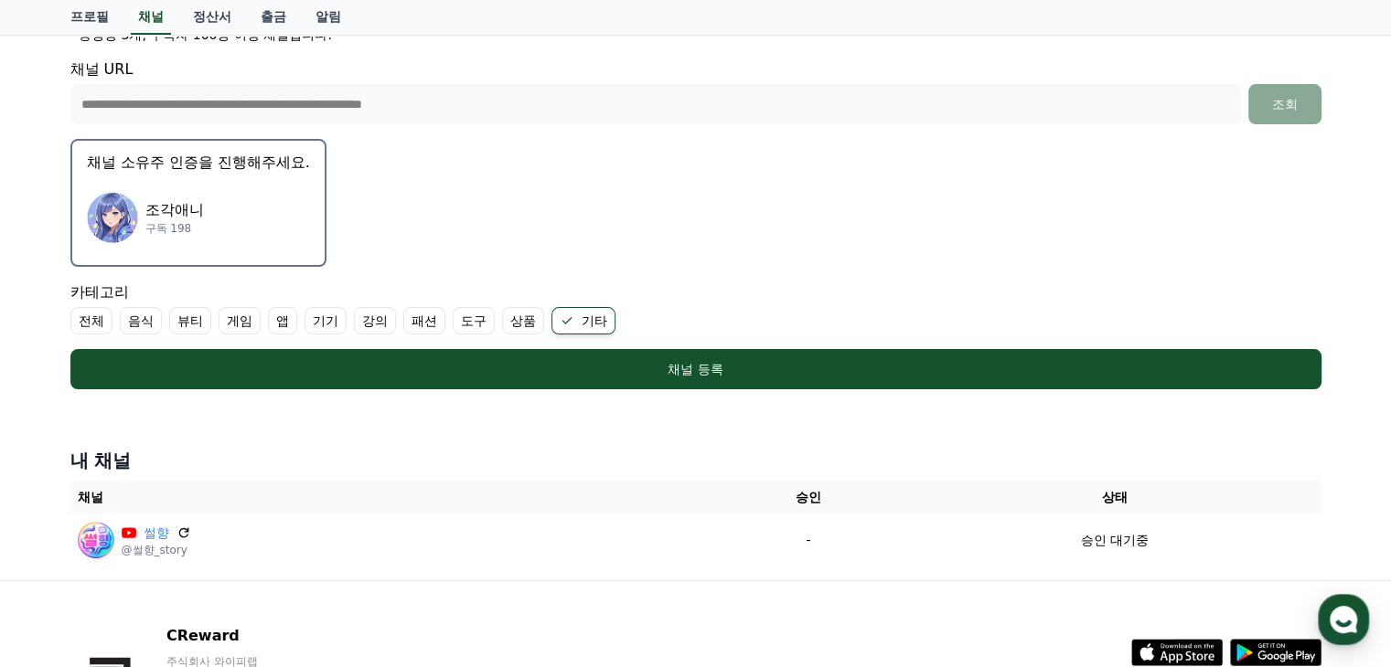
scroll to position [566, 0]
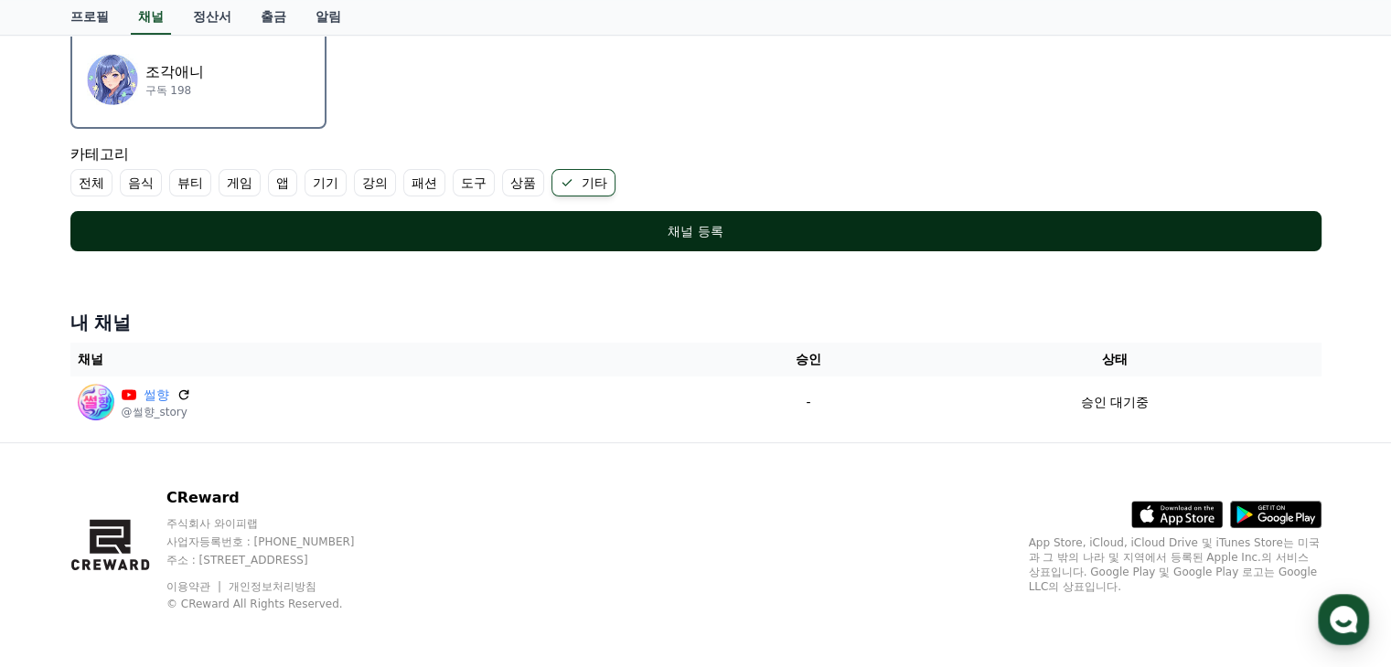
click at [731, 224] on div "채널 등록" at bounding box center [696, 231] width 1178 height 18
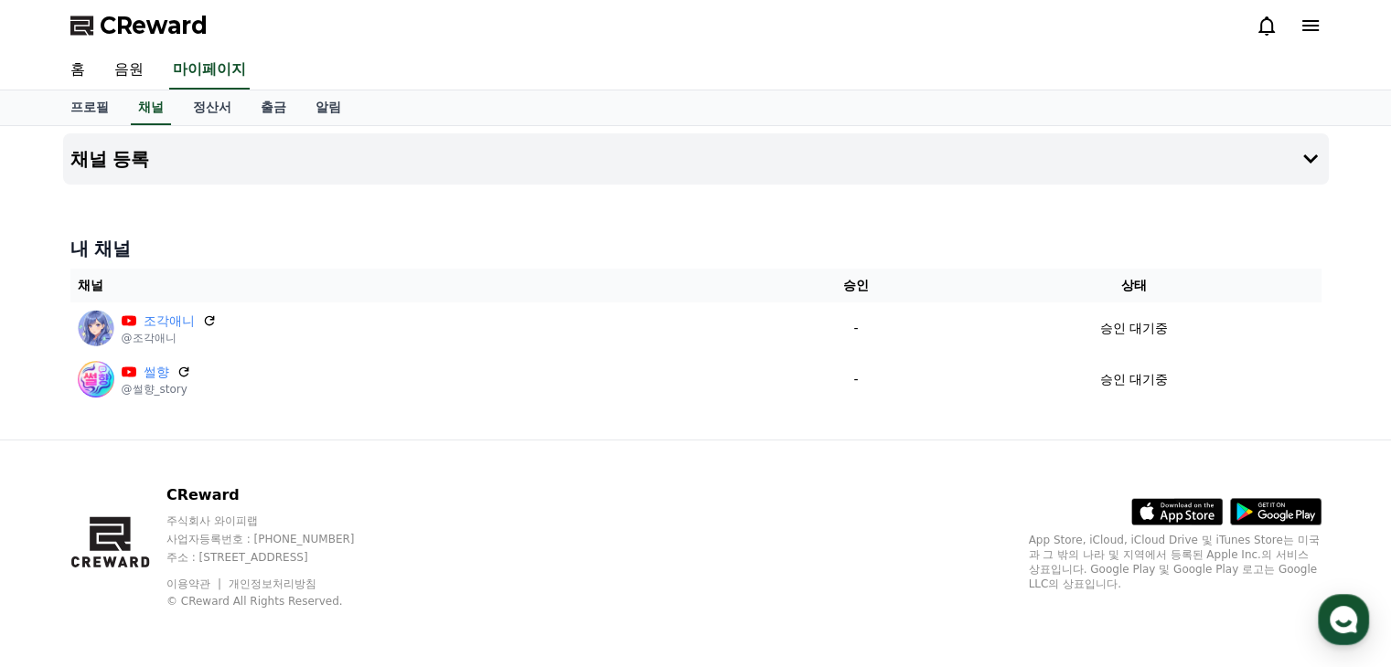
click at [285, 279] on th "채널" at bounding box center [417, 286] width 695 height 34
click at [318, 218] on div "채널 등록 내 채널 채널 승인 상태 조각애니 @조각애니 - 승인 대기중 썰향 @썰향_story - 승인 대기중" at bounding box center [696, 283] width 1280 height 314
click at [286, 108] on link "출금" at bounding box center [273, 108] width 55 height 35
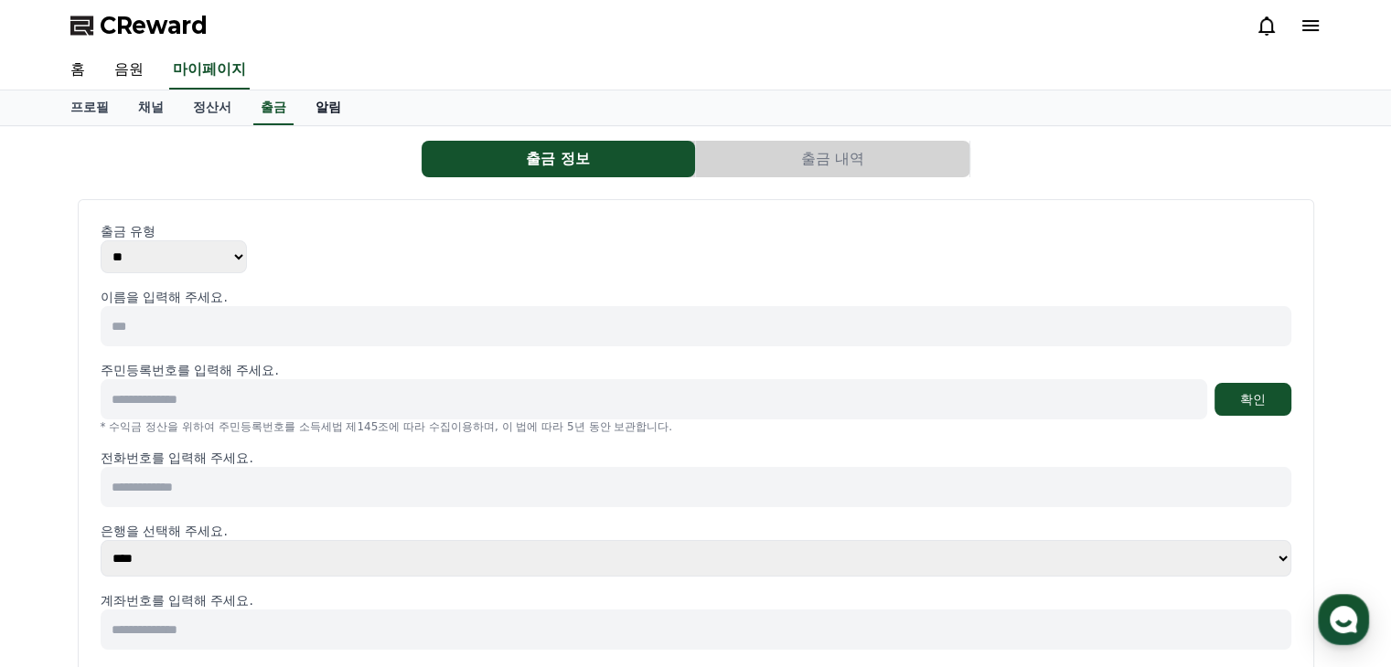
click at [307, 108] on link "알림" at bounding box center [328, 108] width 55 height 35
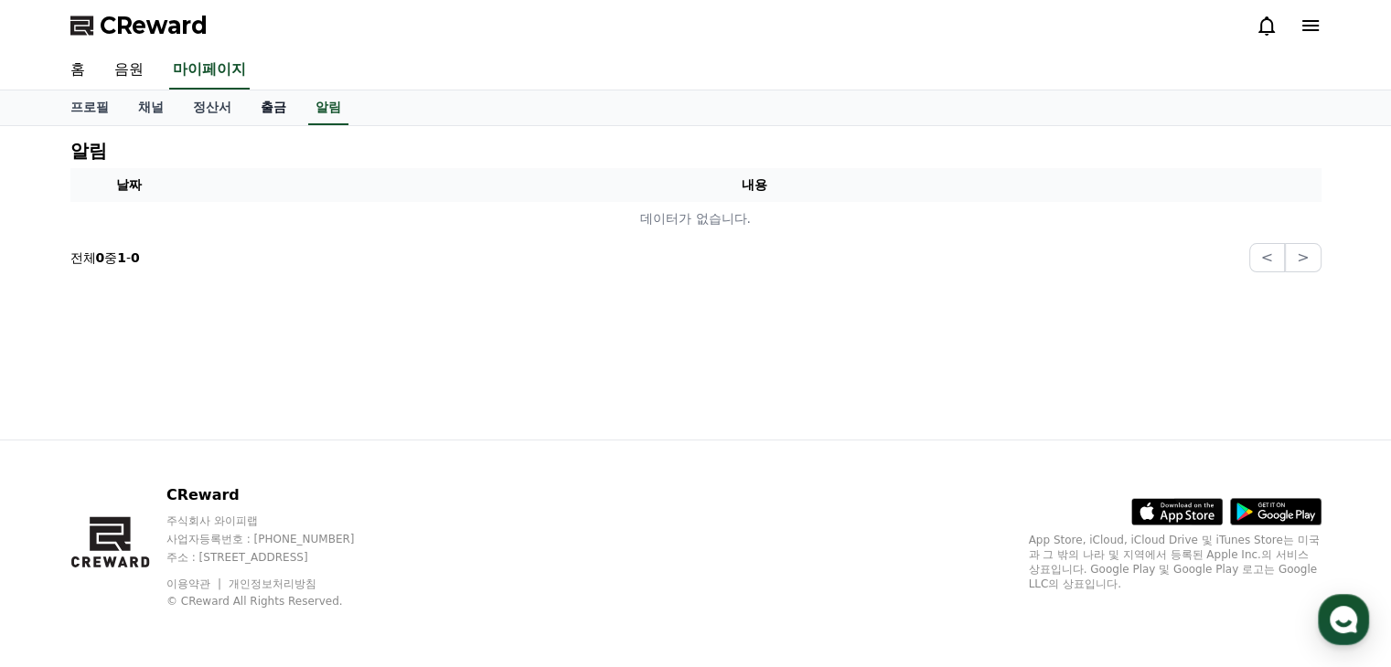
click at [267, 108] on link "출금" at bounding box center [273, 108] width 55 height 35
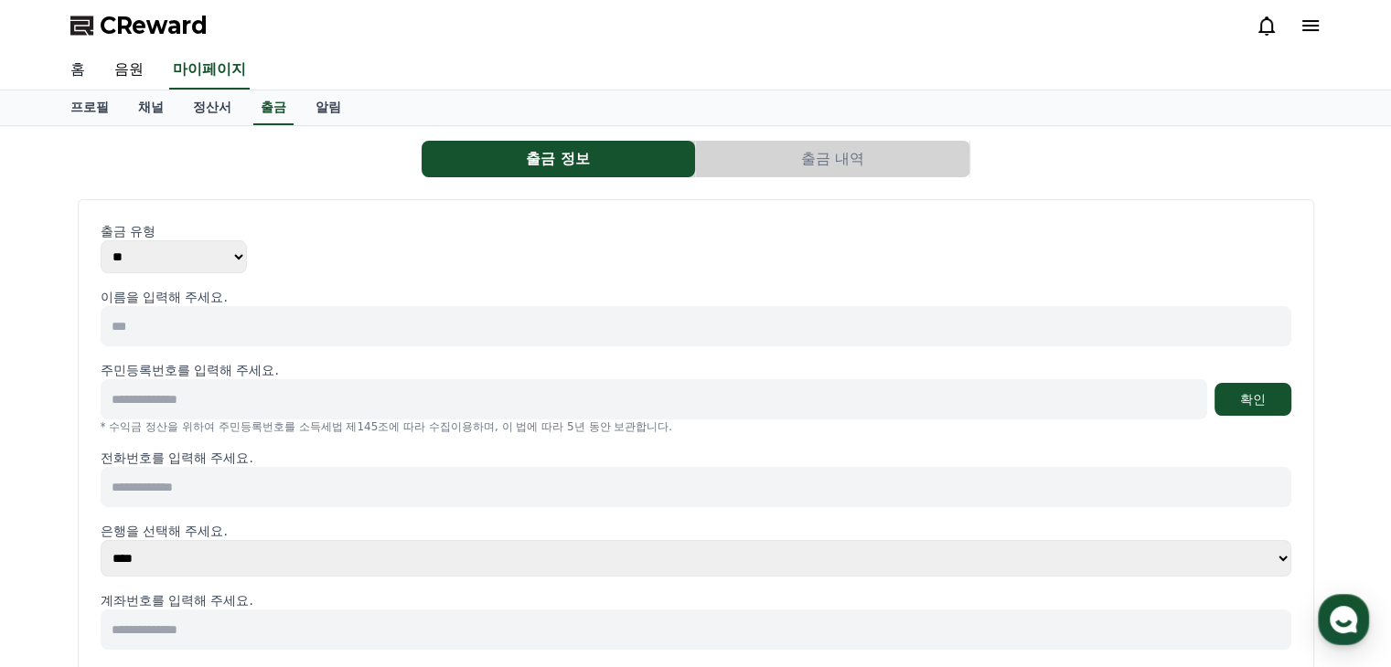
click at [90, 64] on link "홈" at bounding box center [78, 70] width 44 height 38
